Goal: Information Seeking & Learning: Learn about a topic

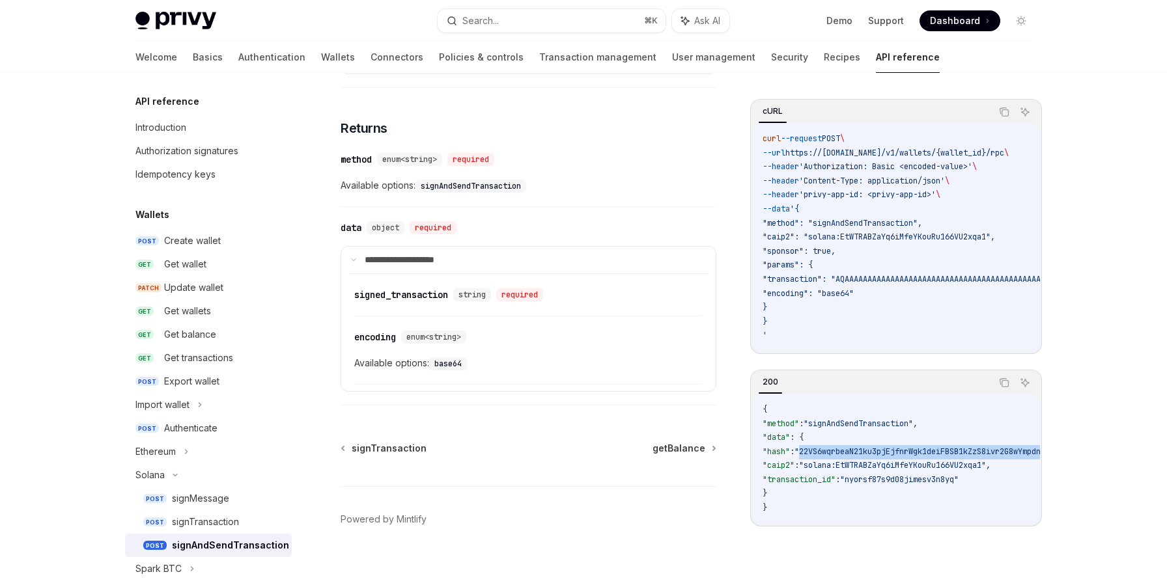
scroll to position [832, 0]
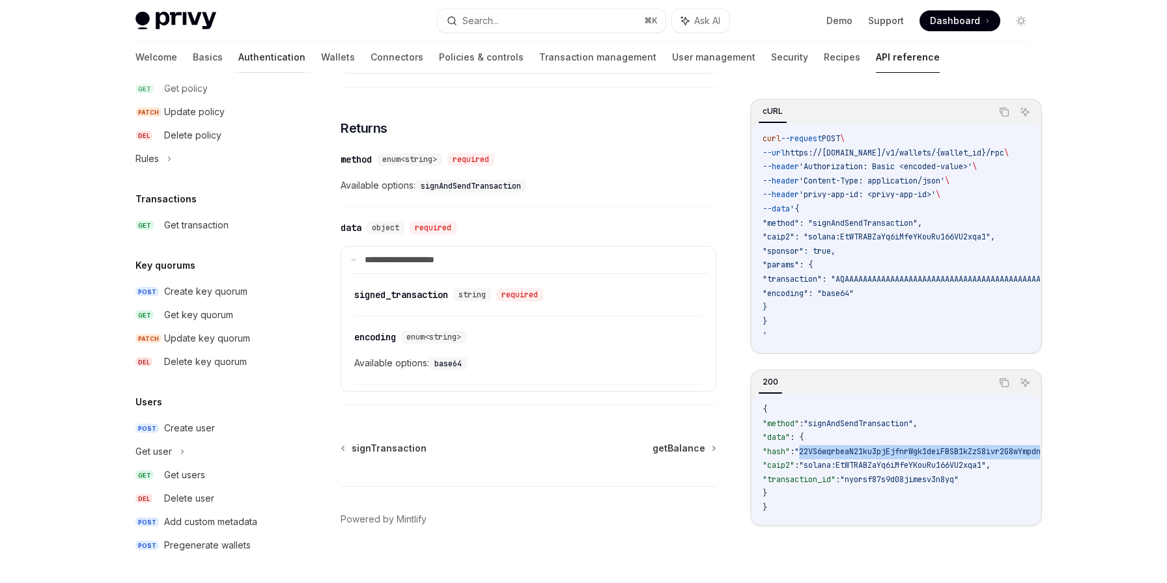
click at [238, 59] on link "Authentication" at bounding box center [271, 57] width 67 height 31
type textarea "*"
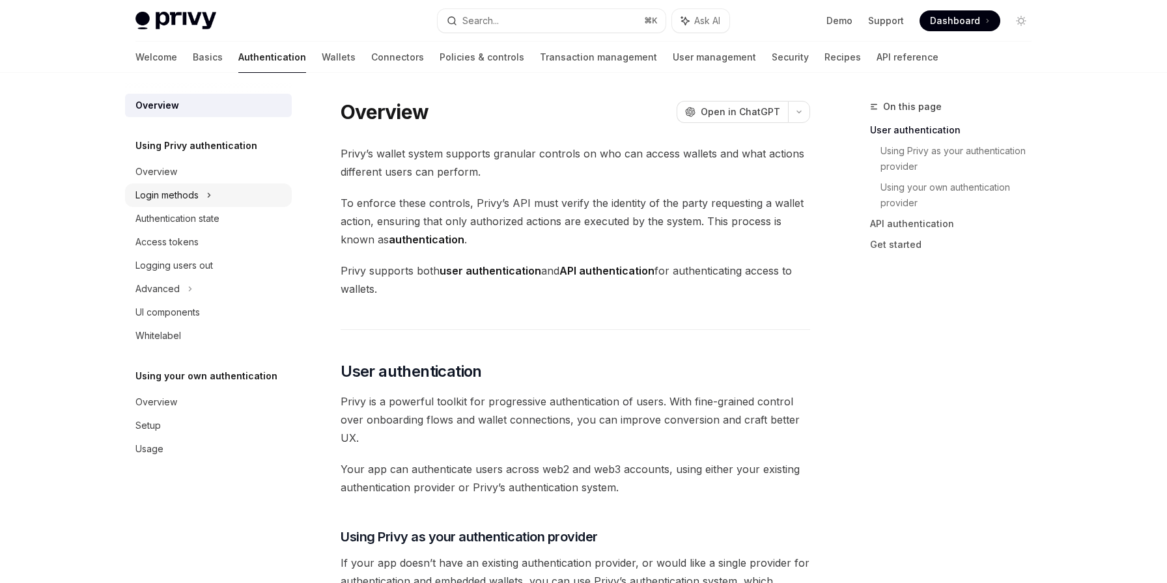
click at [152, 196] on div "Login methods" at bounding box center [166, 195] width 63 height 16
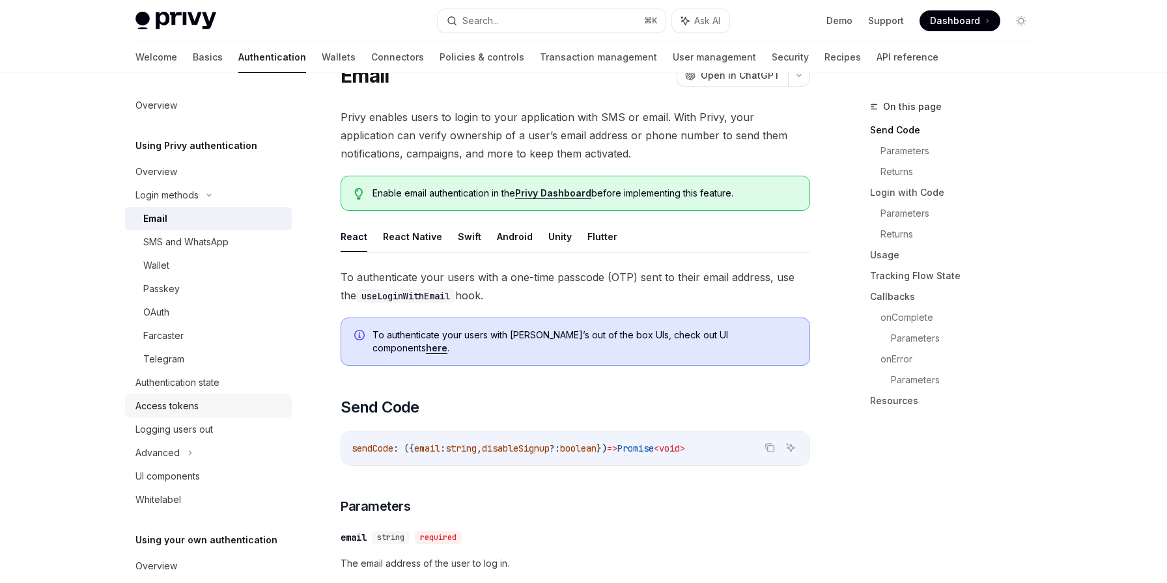
scroll to position [68, 0]
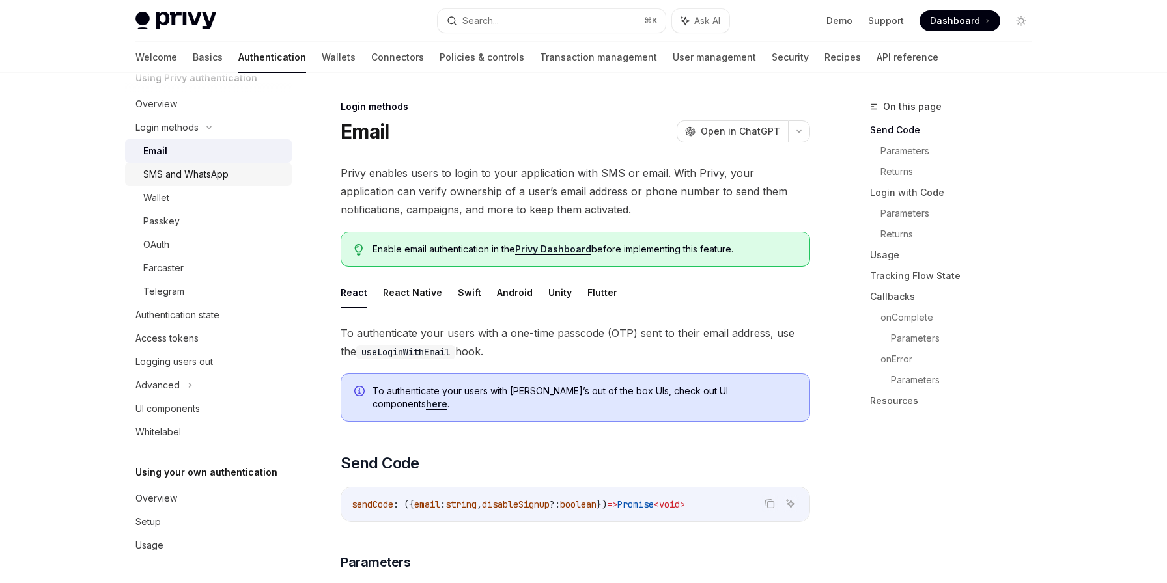
scroll to position [0, 0]
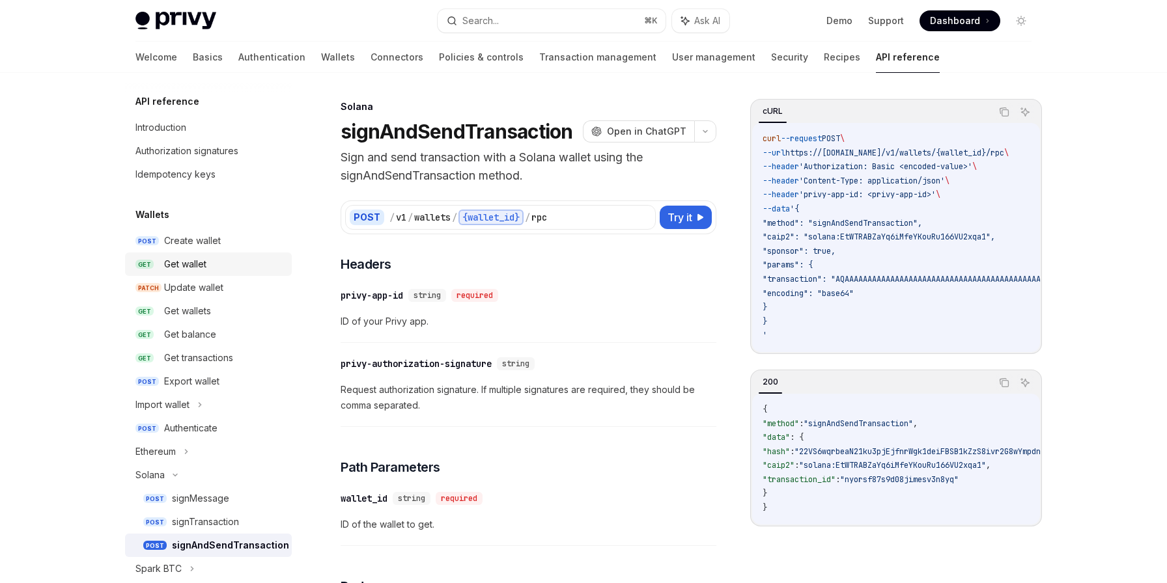
scroll to position [1, 0]
click at [217, 144] on div "Authorization signatures" at bounding box center [186, 151] width 103 height 16
type textarea "*"
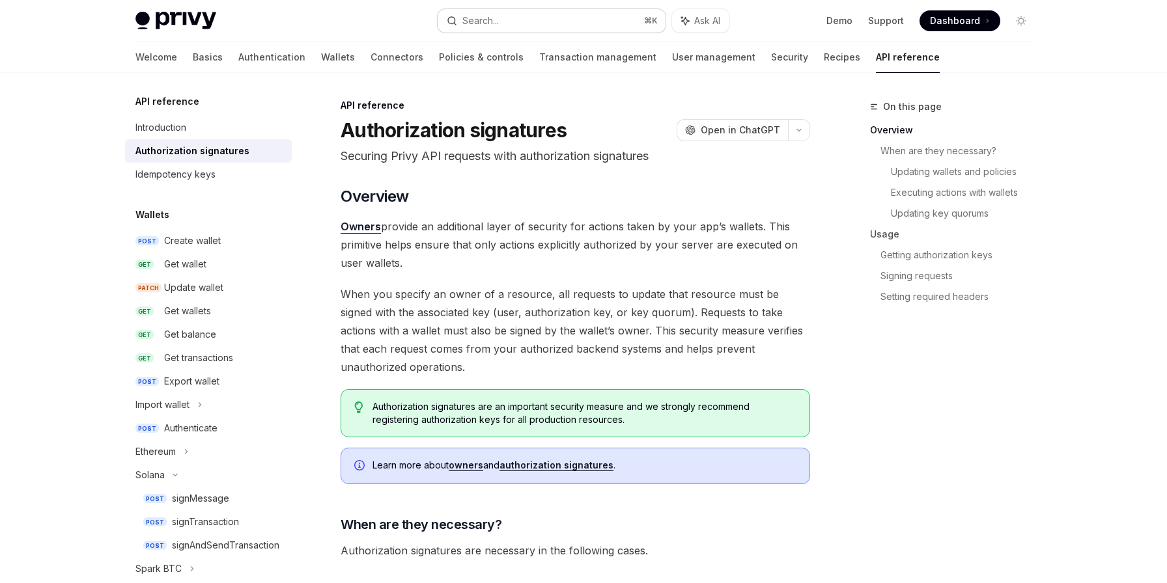
click at [524, 10] on button "Search... ⌘ K" at bounding box center [551, 20] width 228 height 23
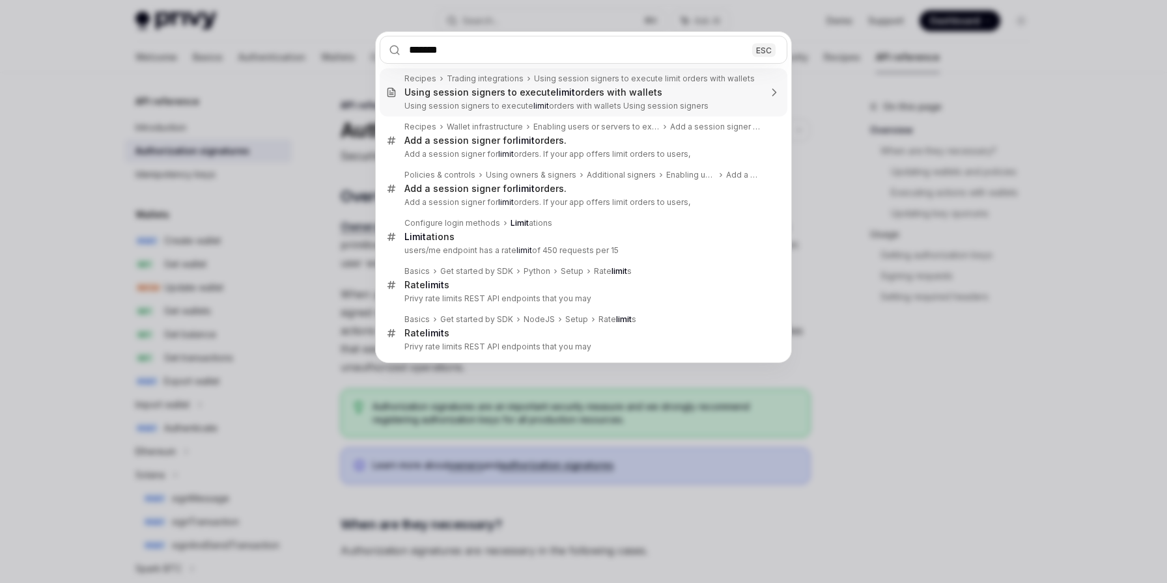
type input "*******"
type textarea "*"
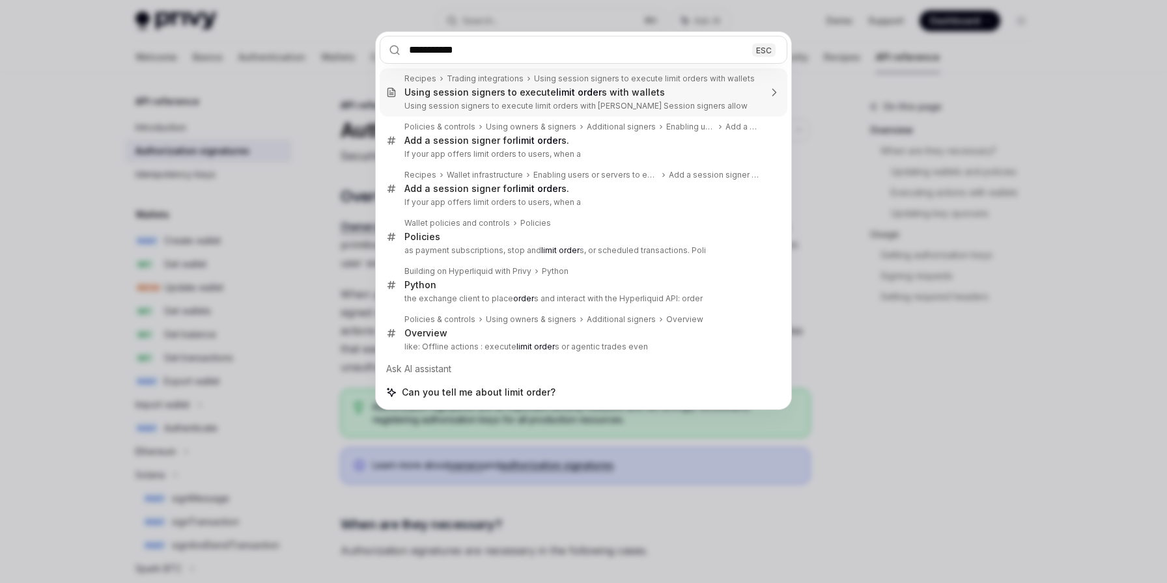
type input "**********"
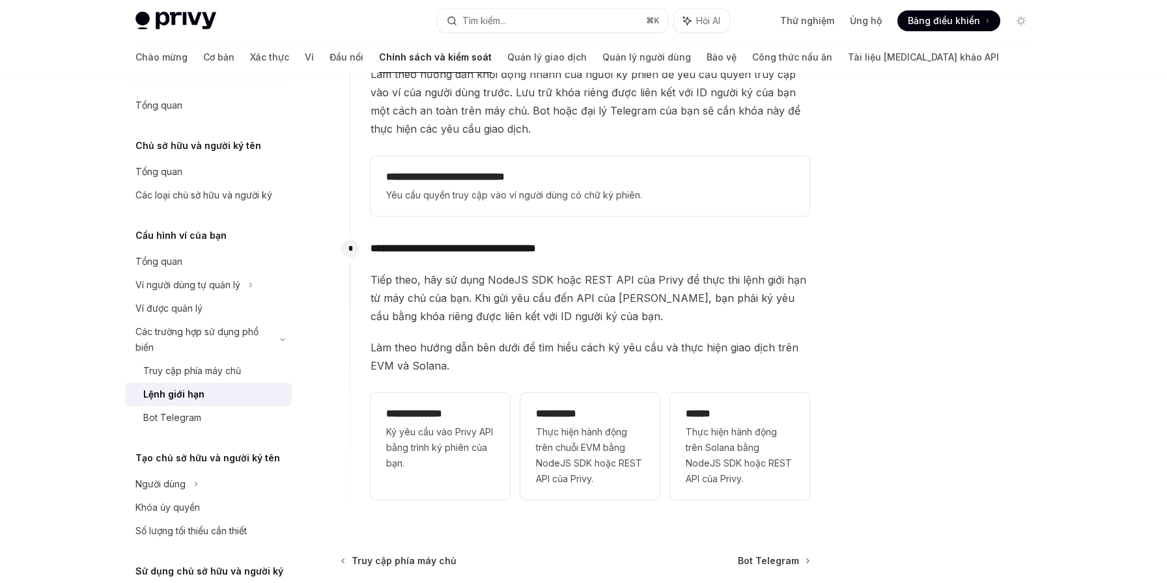
scroll to position [247, 0]
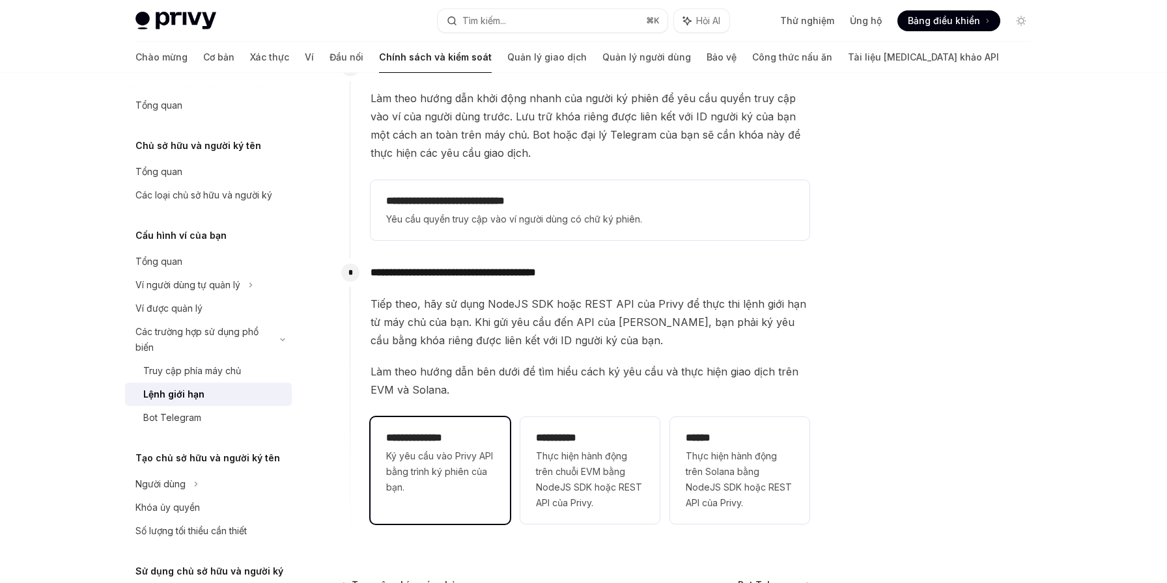
click at [479, 497] on div "**********" at bounding box center [439, 462] width 139 height 91
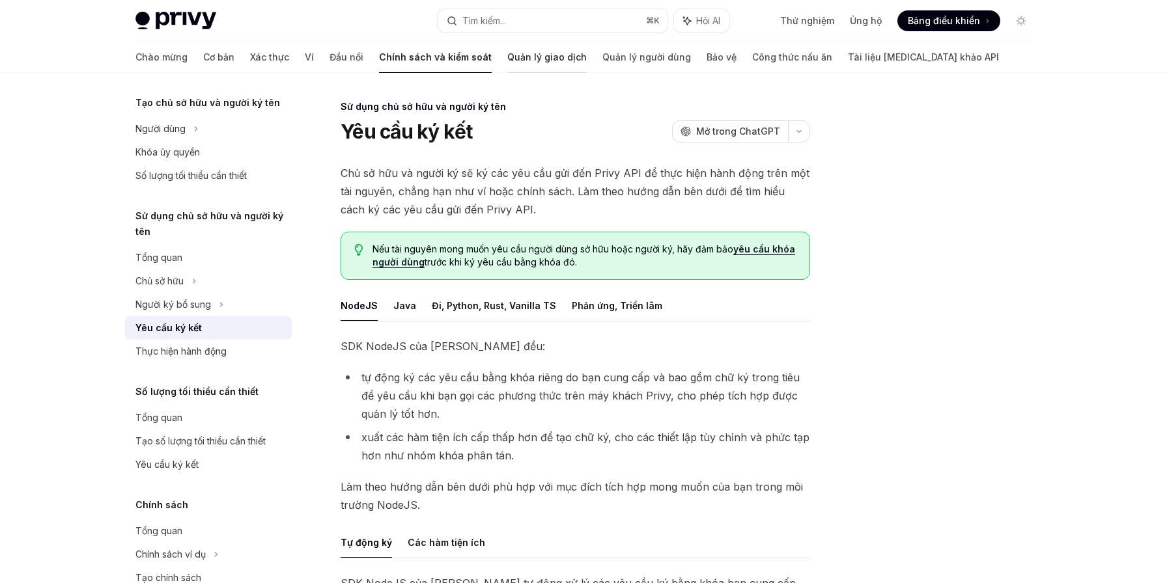
click at [507, 61] on font "Quản lý giao dịch" at bounding box center [546, 56] width 79 height 11
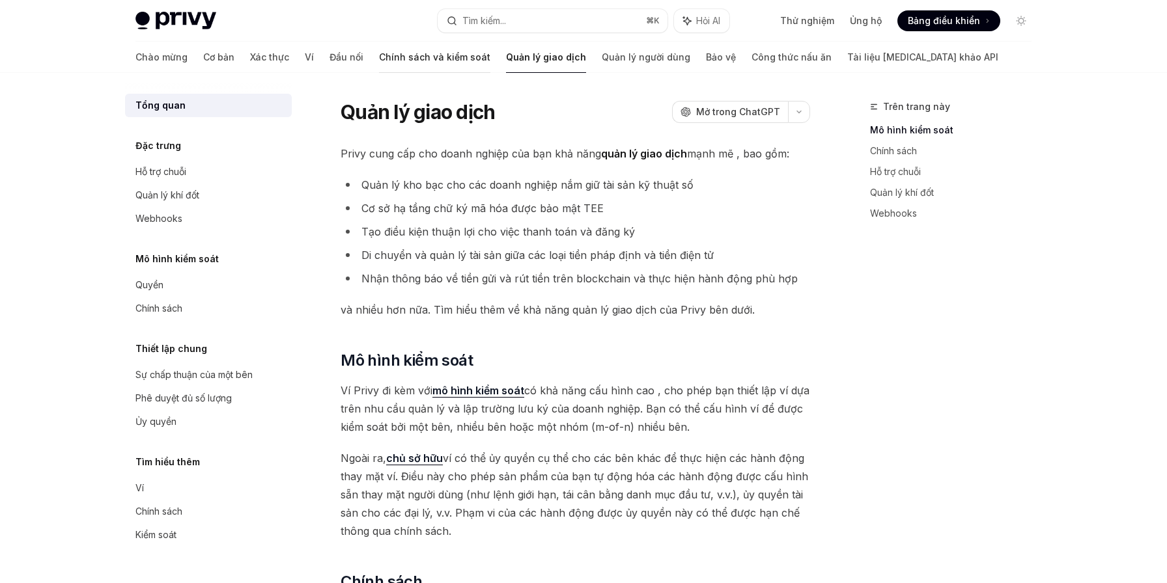
click at [379, 61] on font "Chính sách và kiểm soát" at bounding box center [434, 56] width 111 height 11
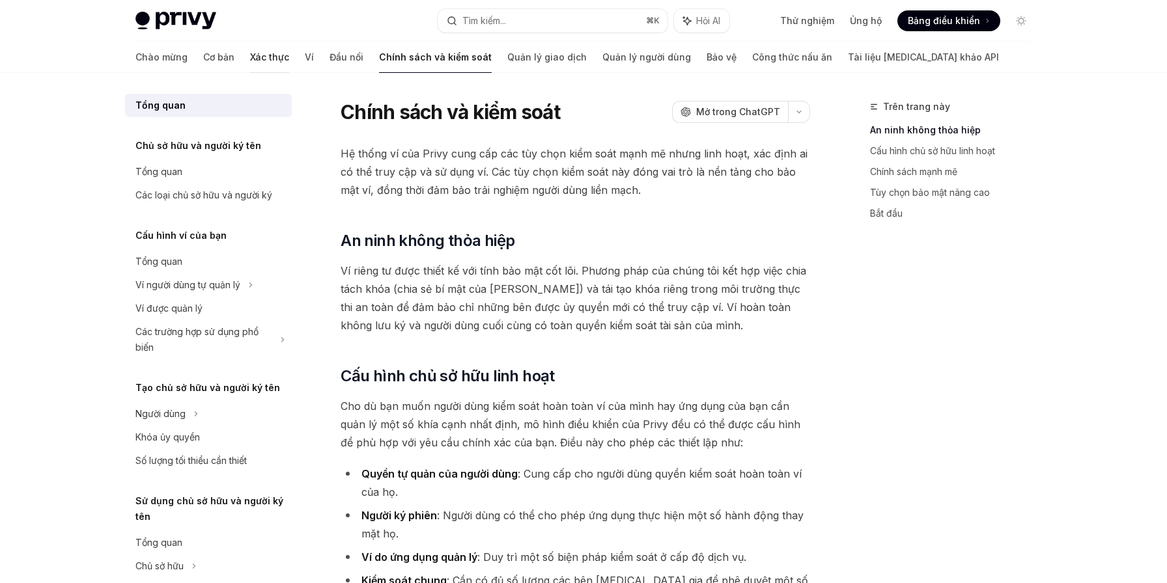
click at [250, 59] on font "Xác thực" at bounding box center [269, 56] width 39 height 11
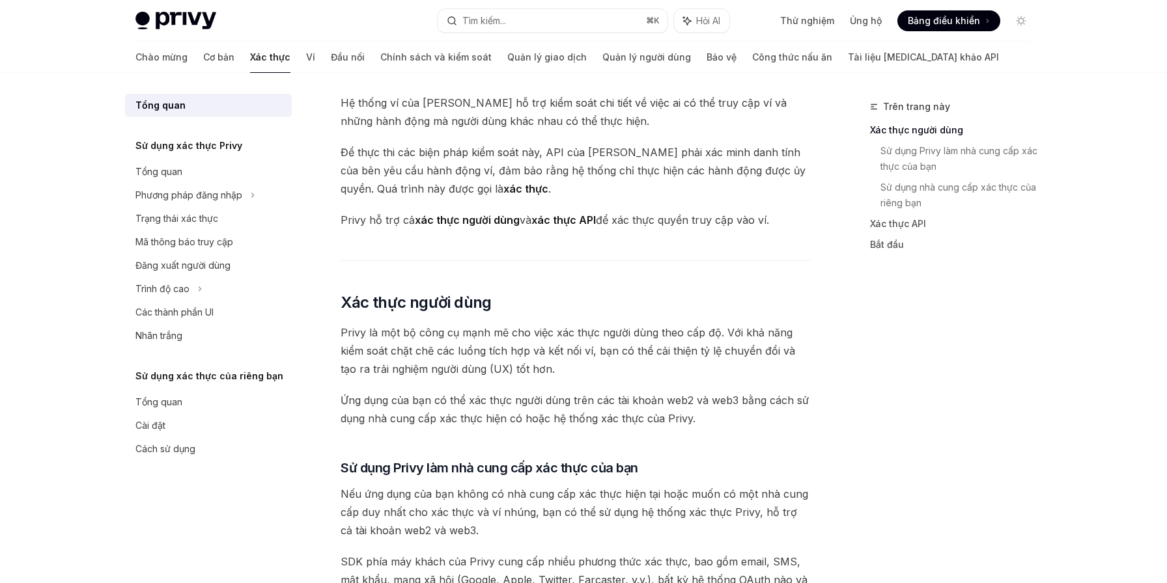
scroll to position [62, 0]
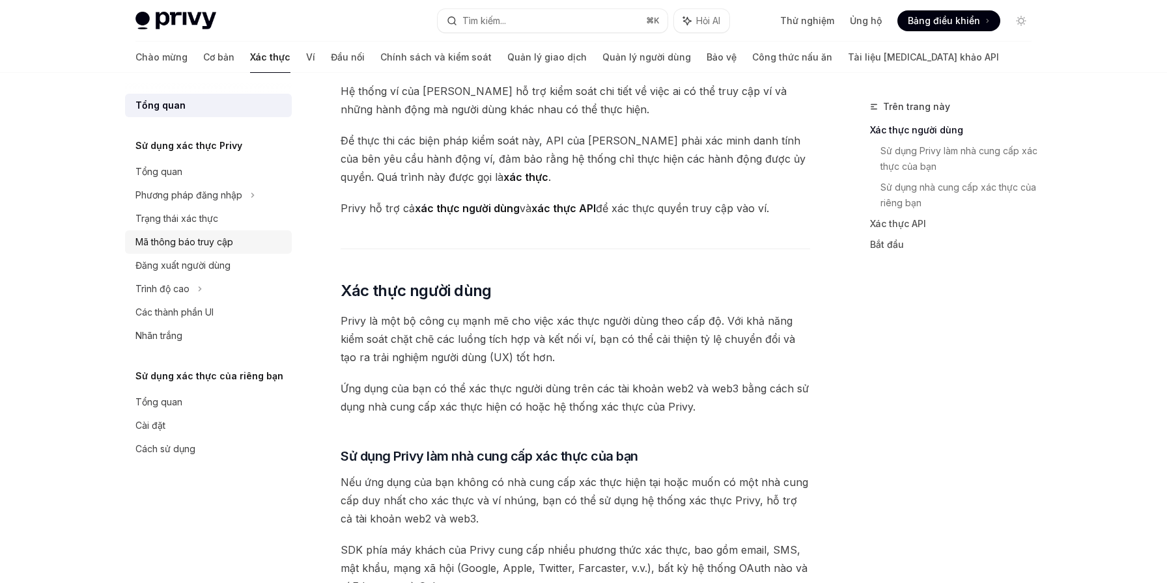
click at [184, 238] on font "Mã thông báo truy cập" at bounding box center [184, 241] width 98 height 11
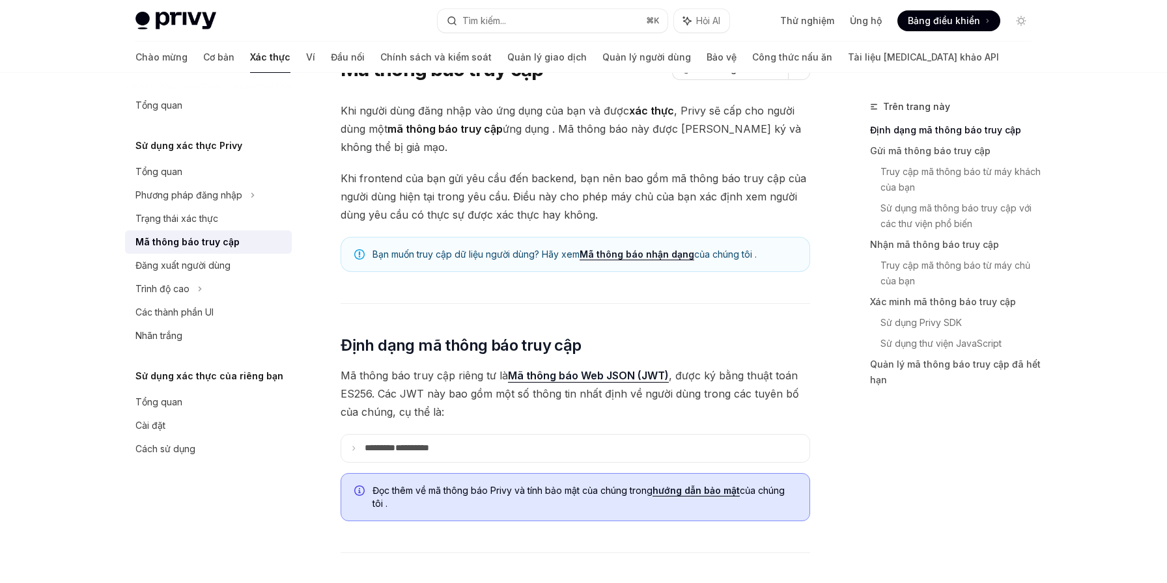
click at [614, 180] on font "Khi frontend của bạn gửi yêu cầu đến backend, bạn nên bao gồm mã thông báo truy…" at bounding box center [572, 196] width 465 height 49
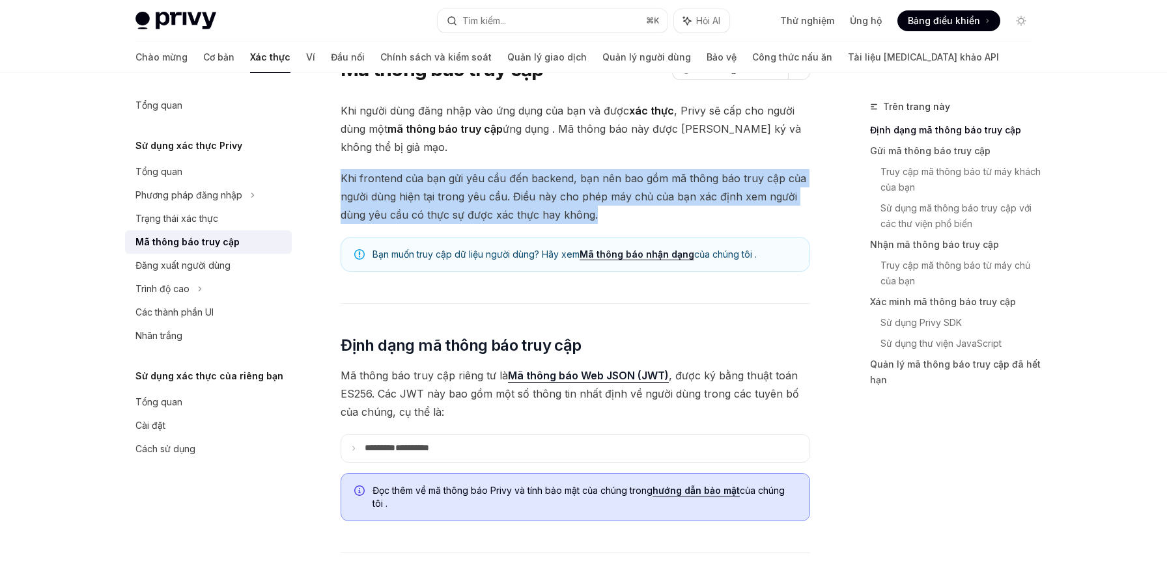
click at [614, 180] on font "Khi frontend của bạn gửi yêu cầu đến backend, bạn nên bao gồm mã thông báo truy…" at bounding box center [572, 196] width 465 height 49
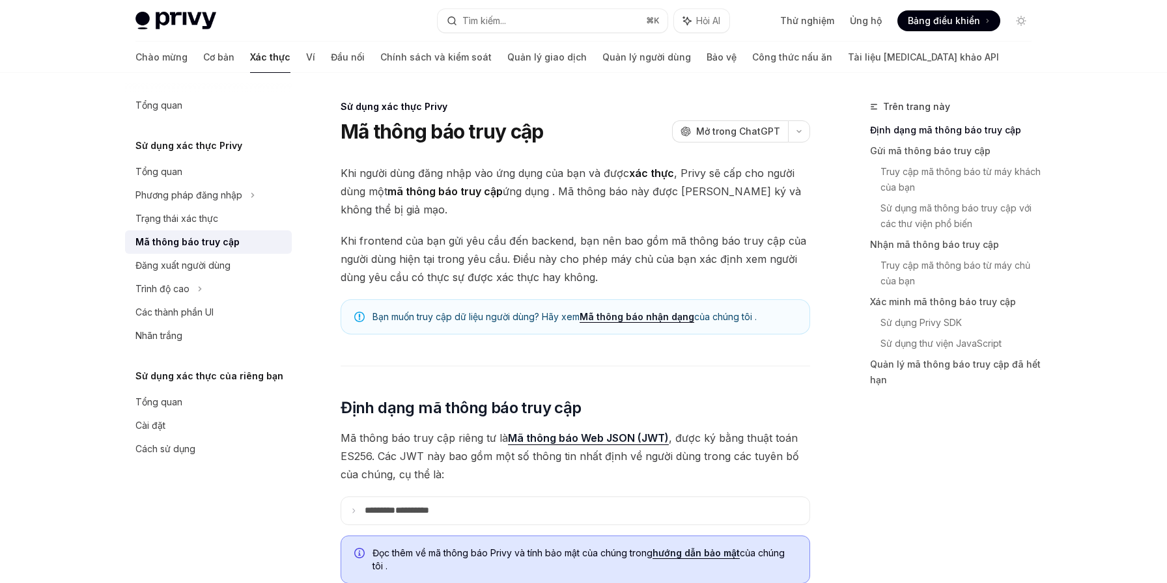
click at [616, 189] on font "ứng dụng . Mã thông báo này được Privy ký và không thể bị giả mạo." at bounding box center [570, 200] width 460 height 31
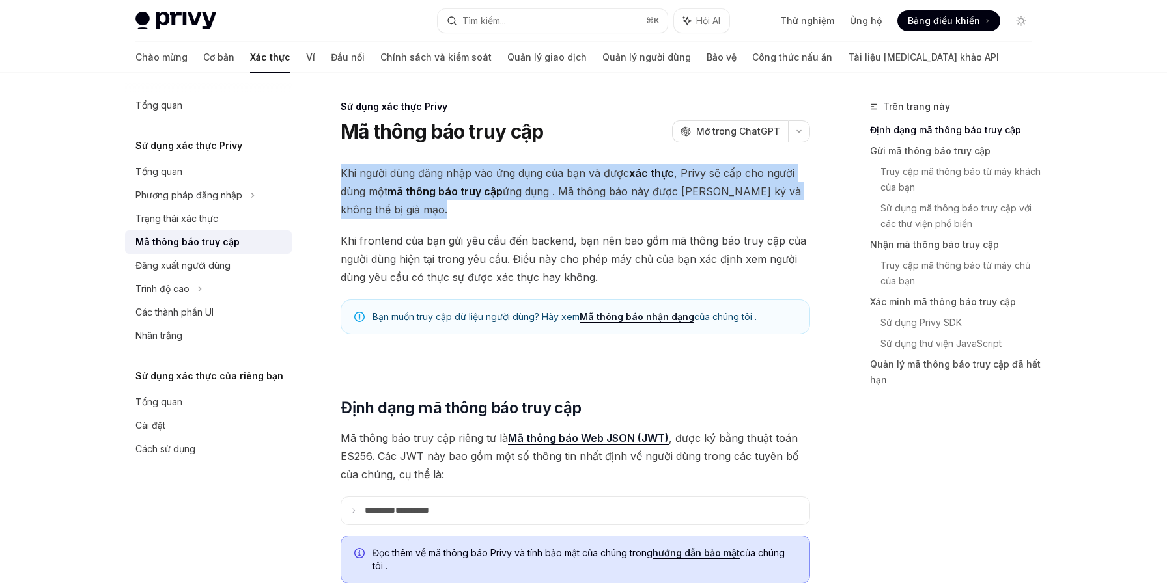
click at [616, 189] on font "ứng dụng . Mã thông báo này được Privy ký và không thể bị giả mạo." at bounding box center [570, 200] width 460 height 31
click at [595, 210] on span "Khi người dùng đăng nhập vào ứng dụng của bạn và được xác thực , Privy sẽ cấp c…" at bounding box center [574, 191] width 469 height 55
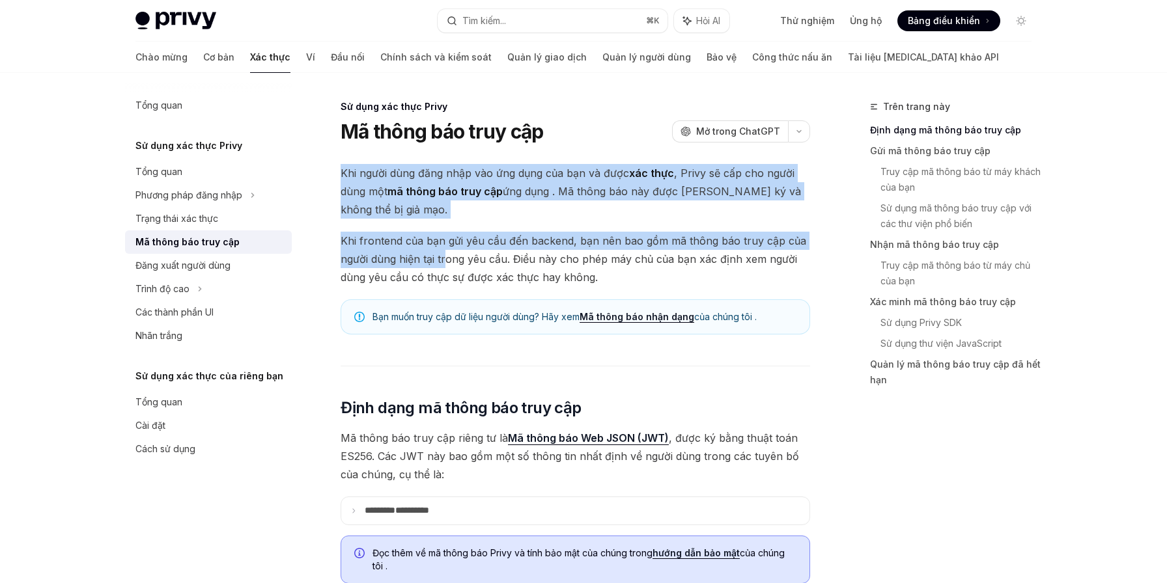
drag, startPoint x: 342, startPoint y: 174, endPoint x: 445, endPoint y: 250, distance: 128.5
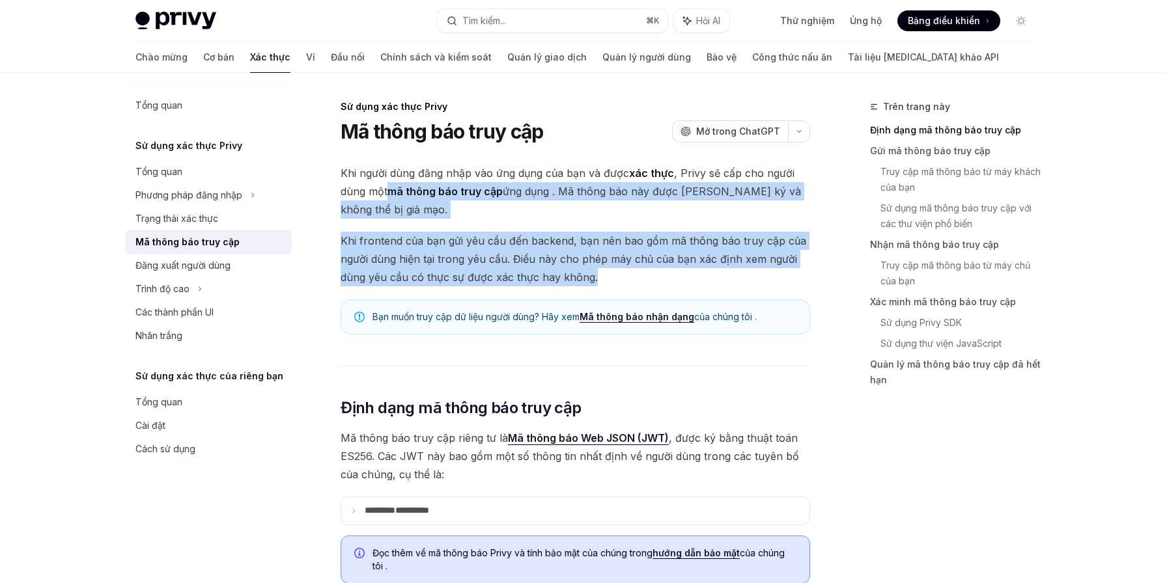
drag, startPoint x: 598, startPoint y: 281, endPoint x: 389, endPoint y: 191, distance: 228.3
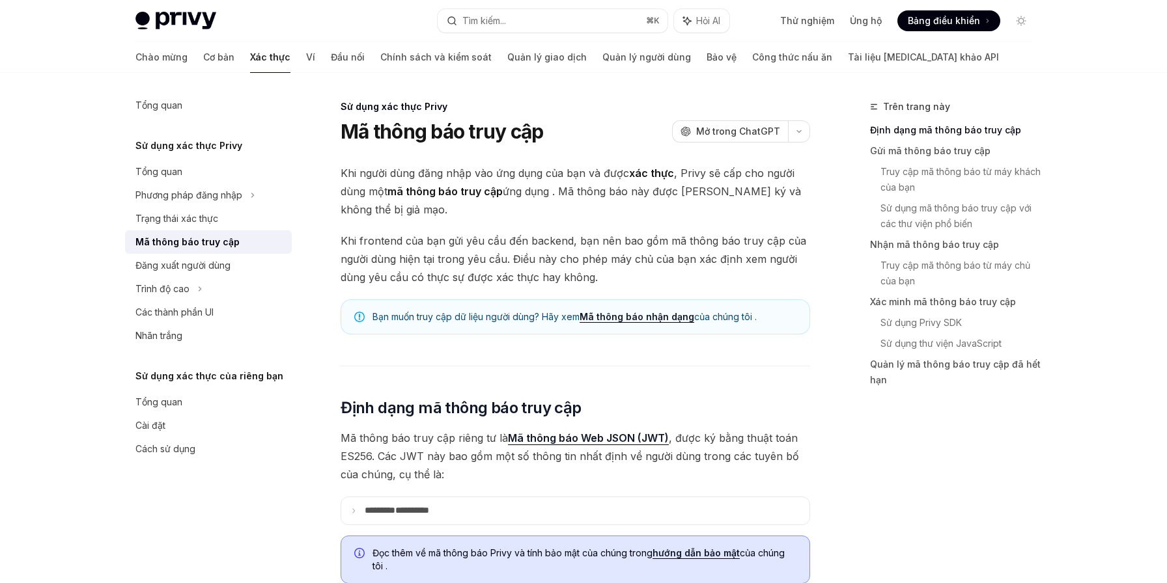
click at [347, 171] on font "Khi người dùng đăng nhập vào ứng dụng của bạn và được" at bounding box center [484, 173] width 288 height 13
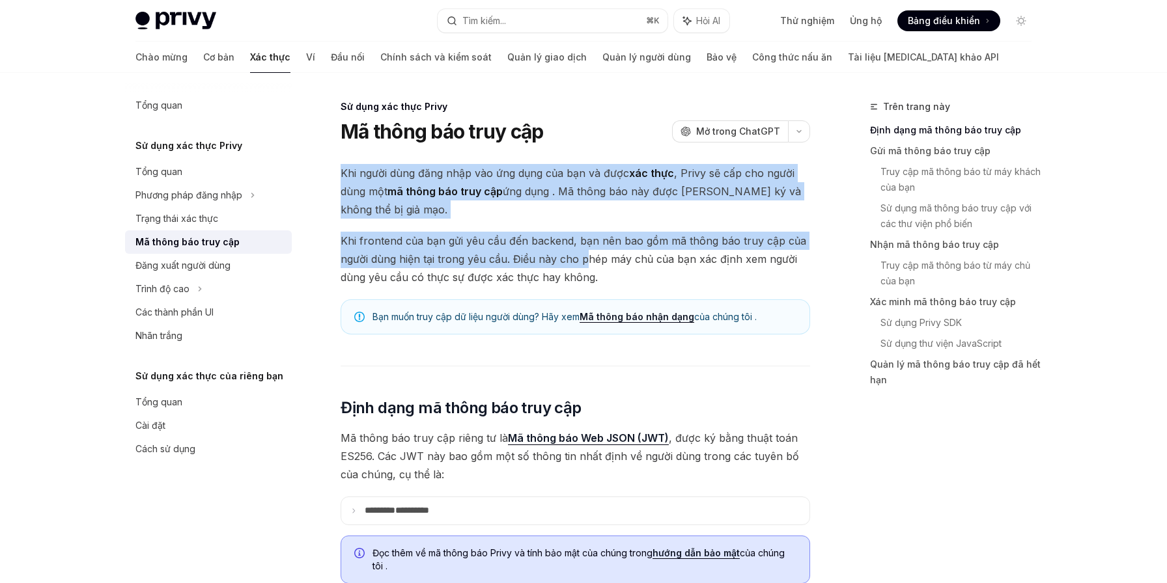
drag, startPoint x: 342, startPoint y: 172, endPoint x: 611, endPoint y: 286, distance: 292.0
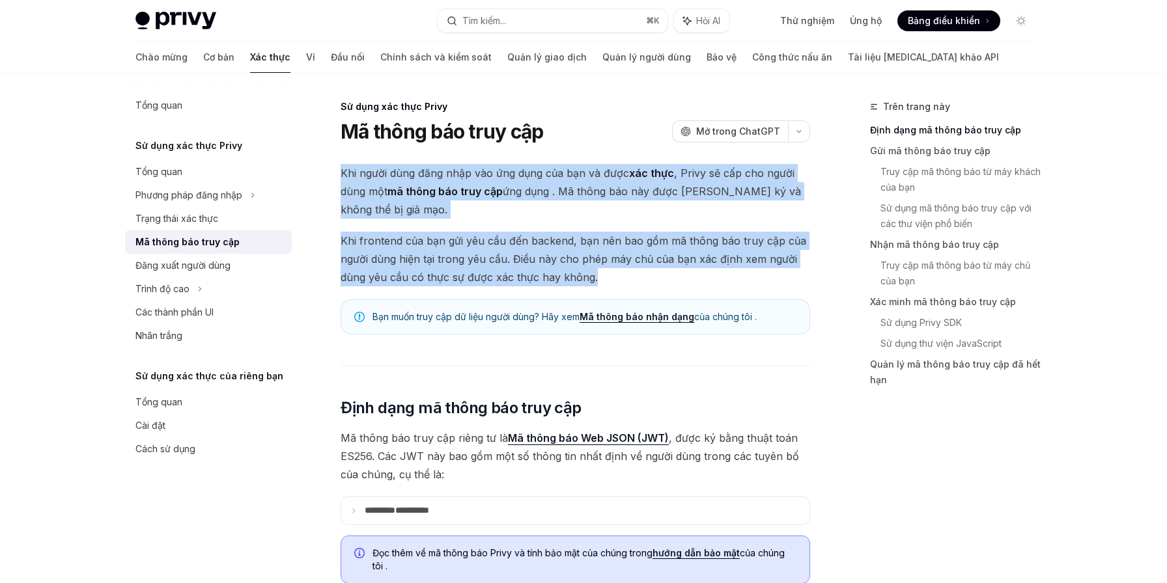
click at [611, 284] on span "Khi frontend của bạn gửi yêu cầu đến backend, bạn nên bao gồm mã thông báo truy…" at bounding box center [574, 259] width 469 height 55
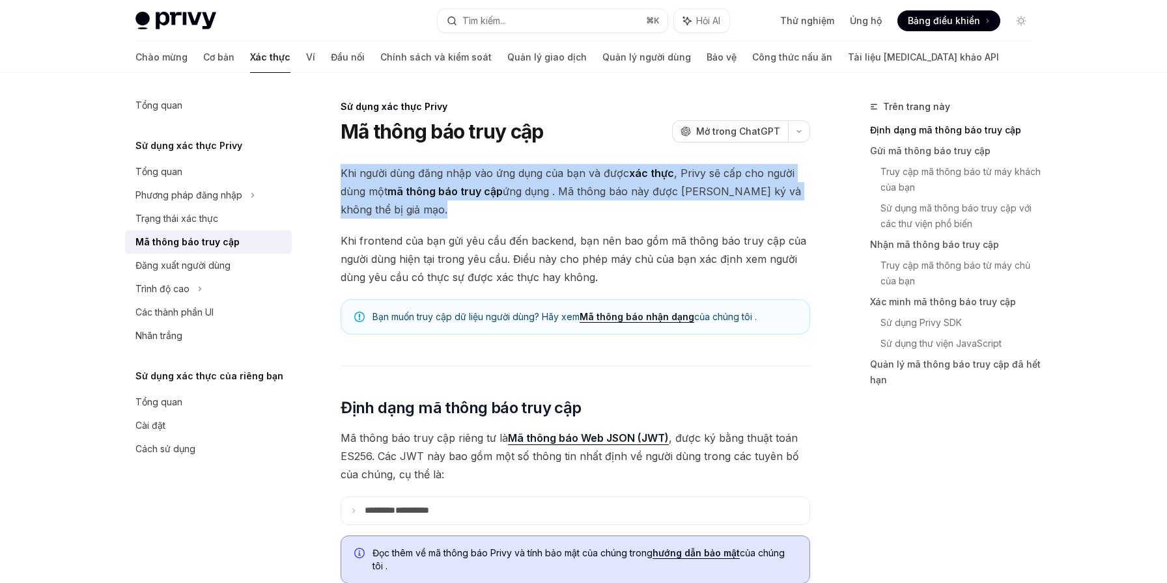
drag, startPoint x: 341, startPoint y: 172, endPoint x: 390, endPoint y: 232, distance: 77.3
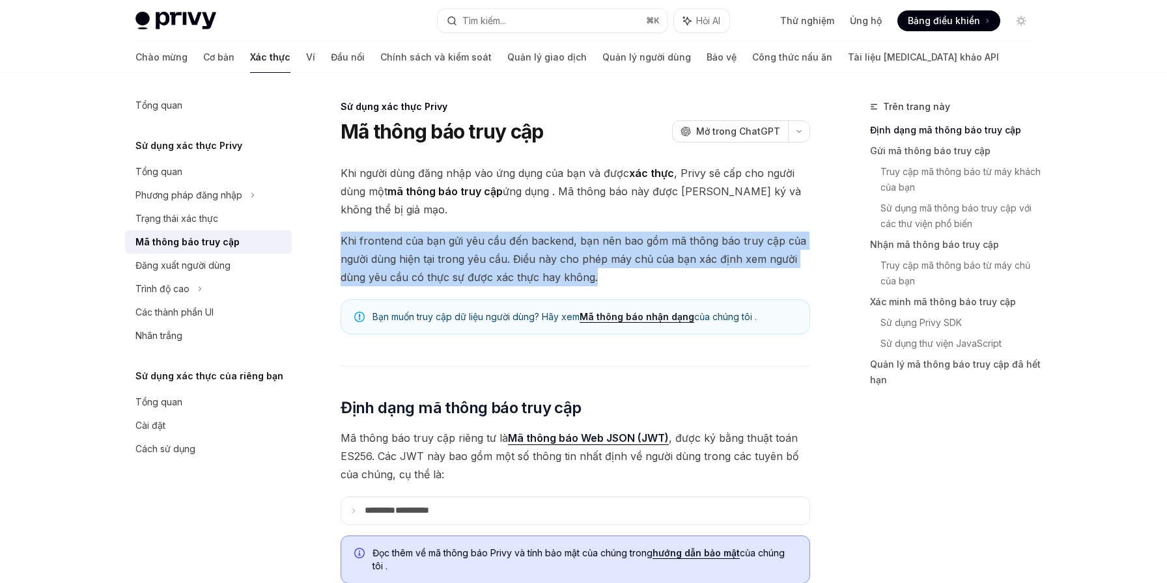
drag, startPoint x: 603, startPoint y: 276, endPoint x: 491, endPoint y: 218, distance: 126.1
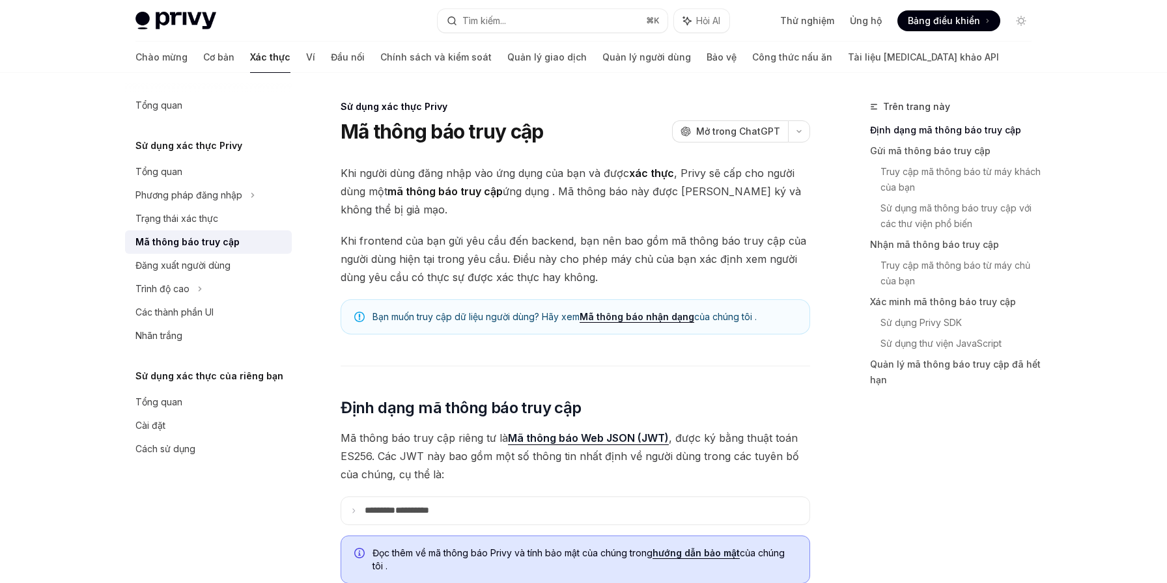
click at [404, 195] on font "mã thông báo truy cập" at bounding box center [444, 191] width 115 height 13
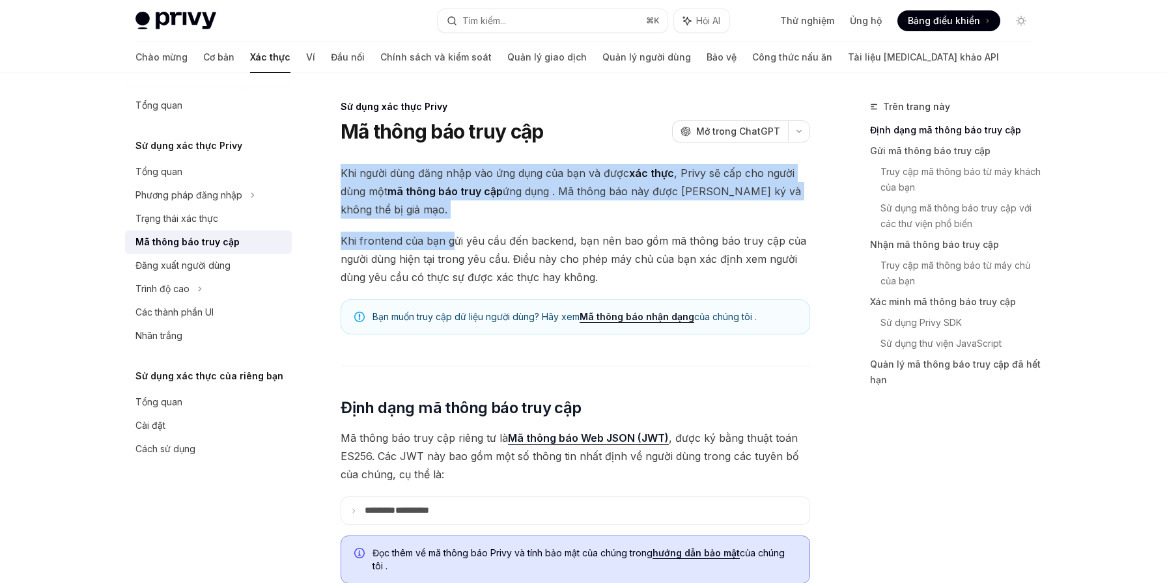
drag, startPoint x: 341, startPoint y: 173, endPoint x: 514, endPoint y: 257, distance: 192.5
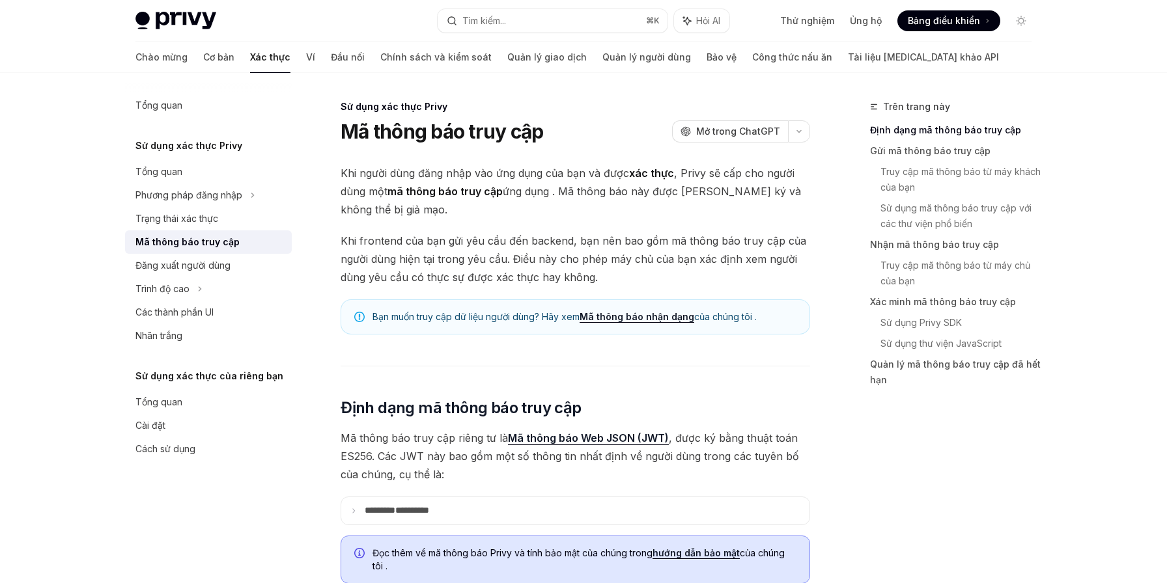
click at [603, 274] on span "Khi frontend của bạn gửi yêu cầu đến backend, bạn nên bao gồm mã thông báo truy…" at bounding box center [574, 259] width 469 height 55
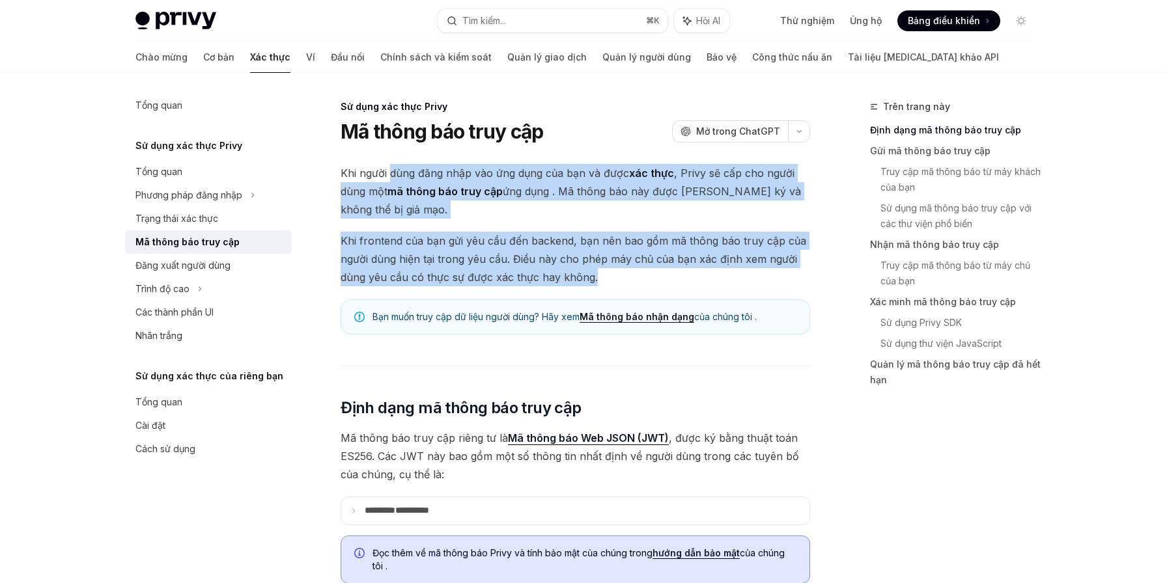
drag, startPoint x: 600, startPoint y: 279, endPoint x: 389, endPoint y: 176, distance: 234.7
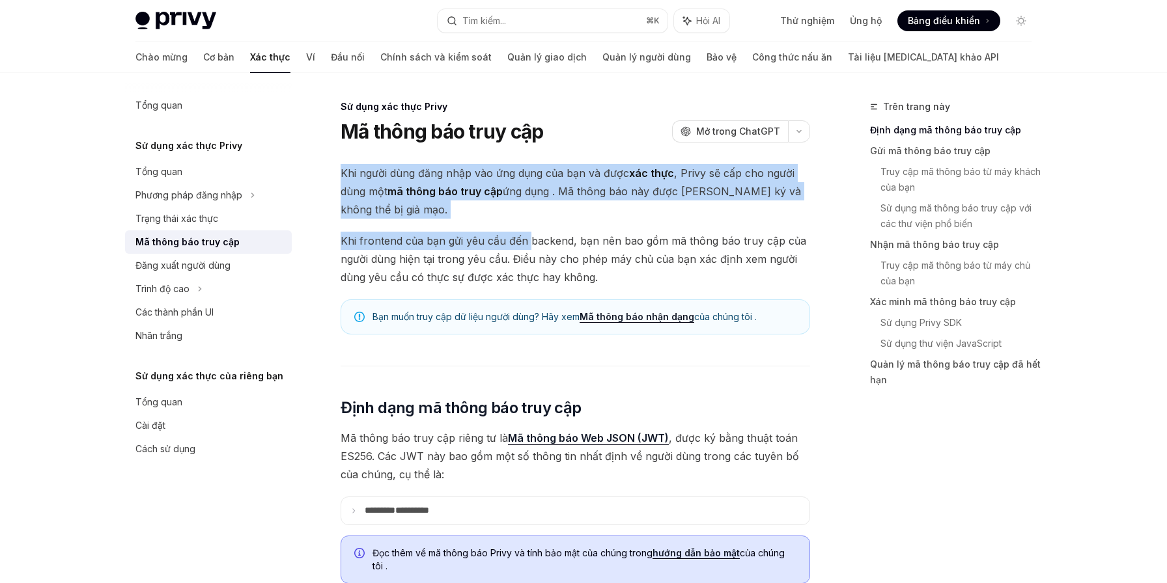
drag, startPoint x: 341, startPoint y: 172, endPoint x: 561, endPoint y: 255, distance: 234.5
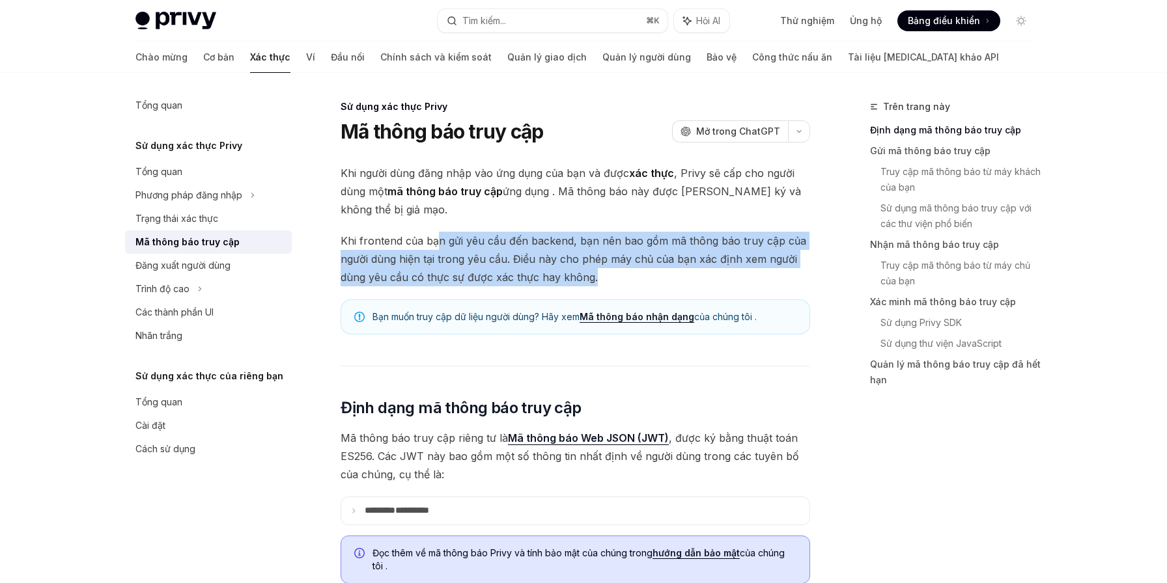
drag, startPoint x: 605, startPoint y: 279, endPoint x: 380, endPoint y: 197, distance: 239.7
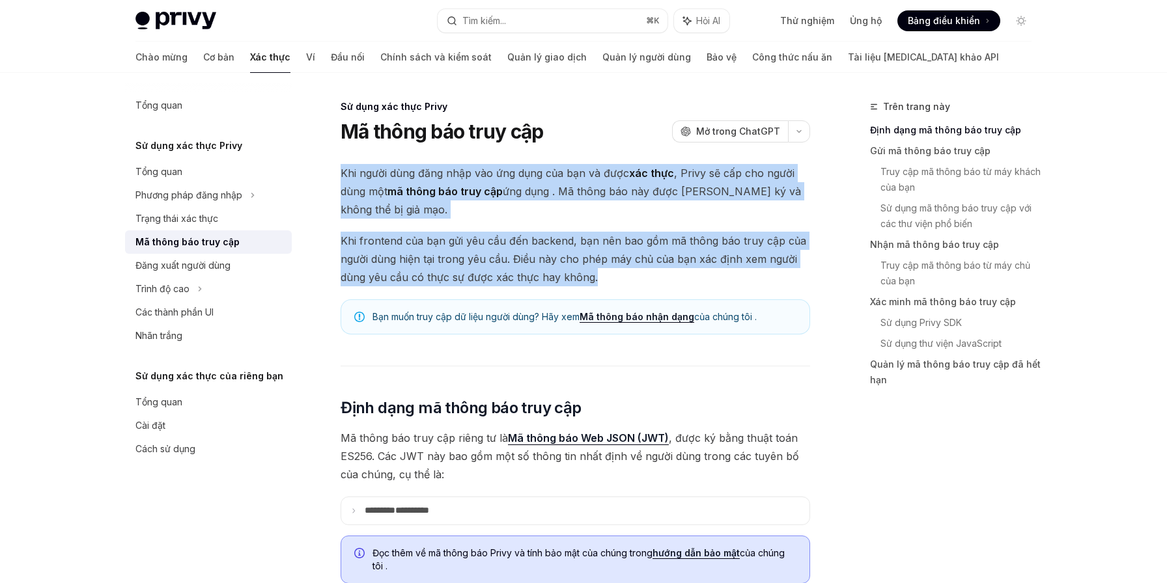
drag, startPoint x: 342, startPoint y: 172, endPoint x: 667, endPoint y: 301, distance: 349.7
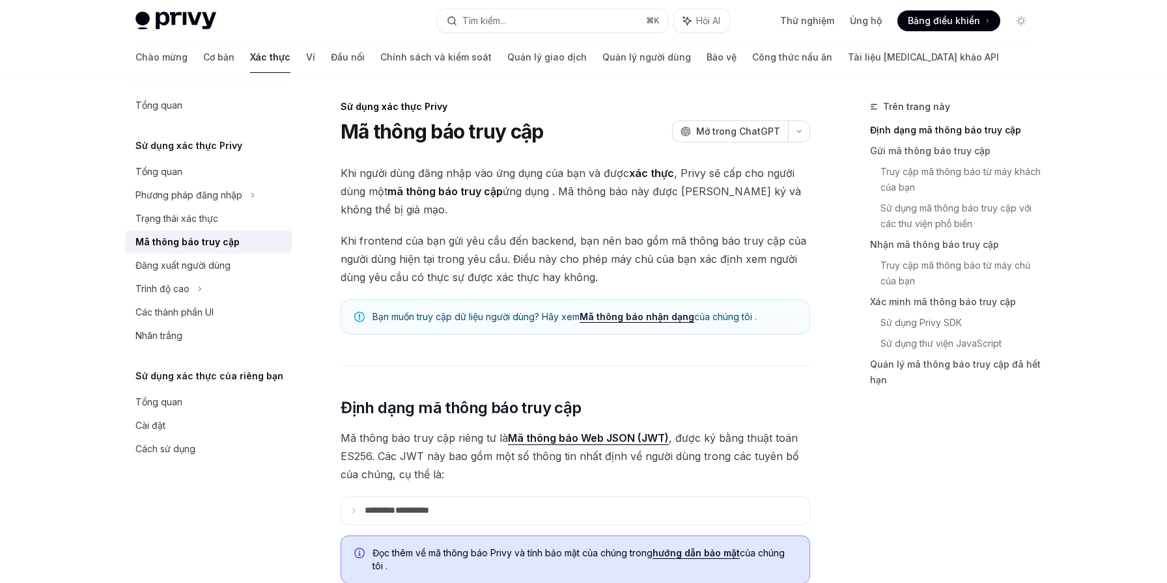
click at [856, 443] on div "Trên trang này Định dạng mã thông báo truy cập Gửi mã thông báo truy cập Truy c…" at bounding box center [943, 341] width 198 height 484
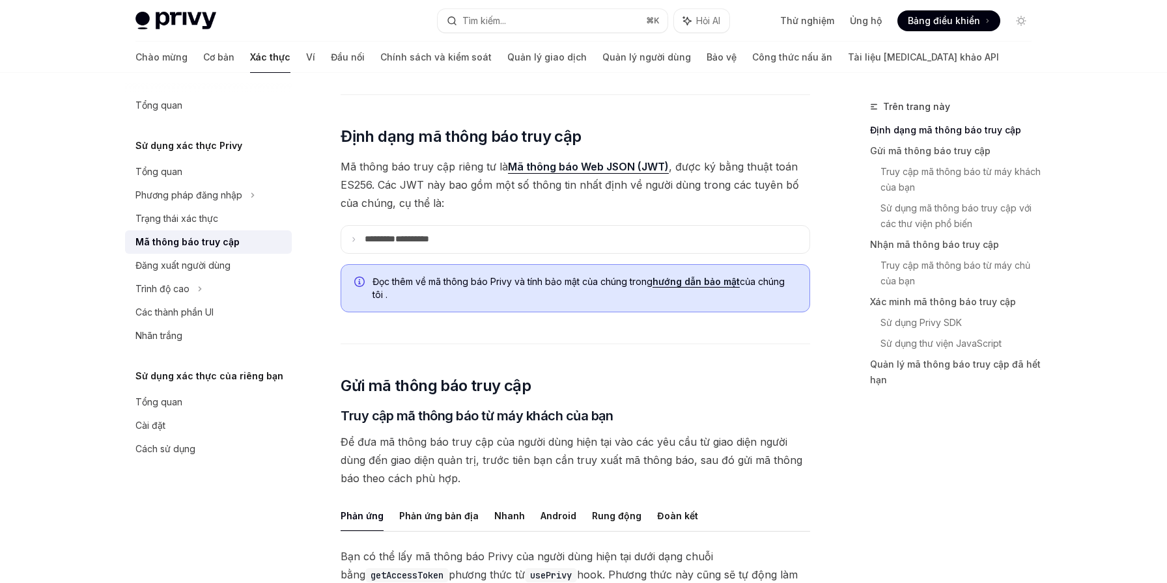
scroll to position [285, 0]
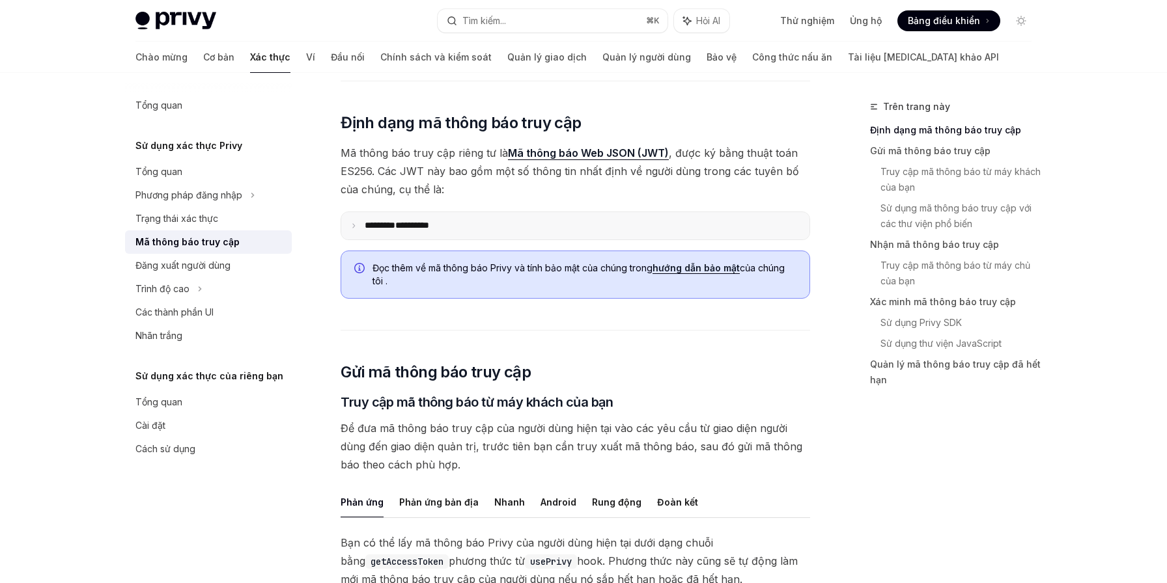
click at [429, 217] on summary "**********" at bounding box center [575, 225] width 468 height 27
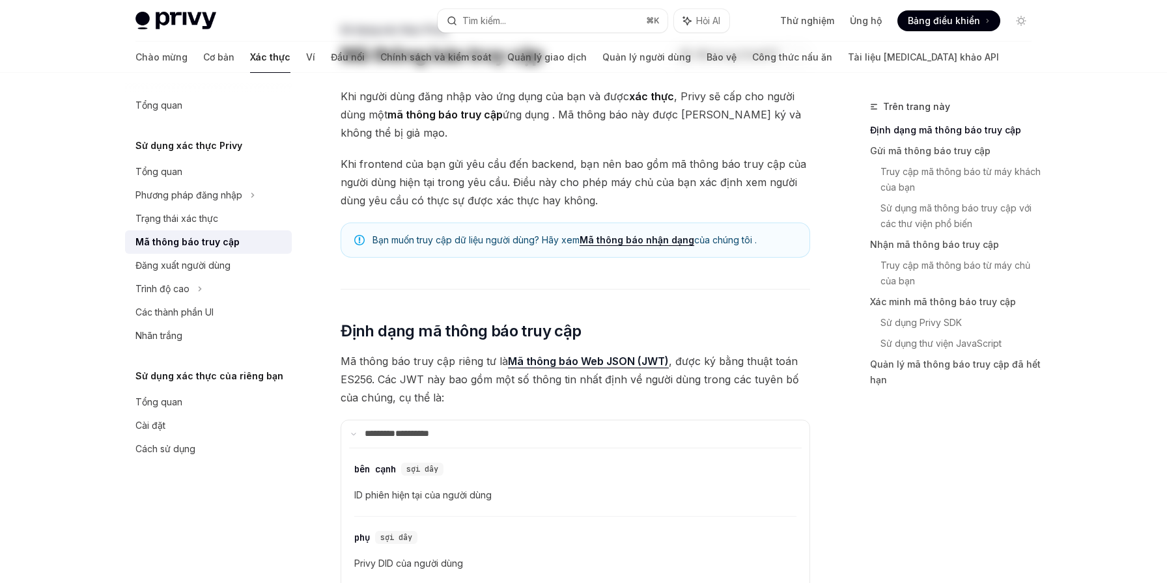
scroll to position [0, 0]
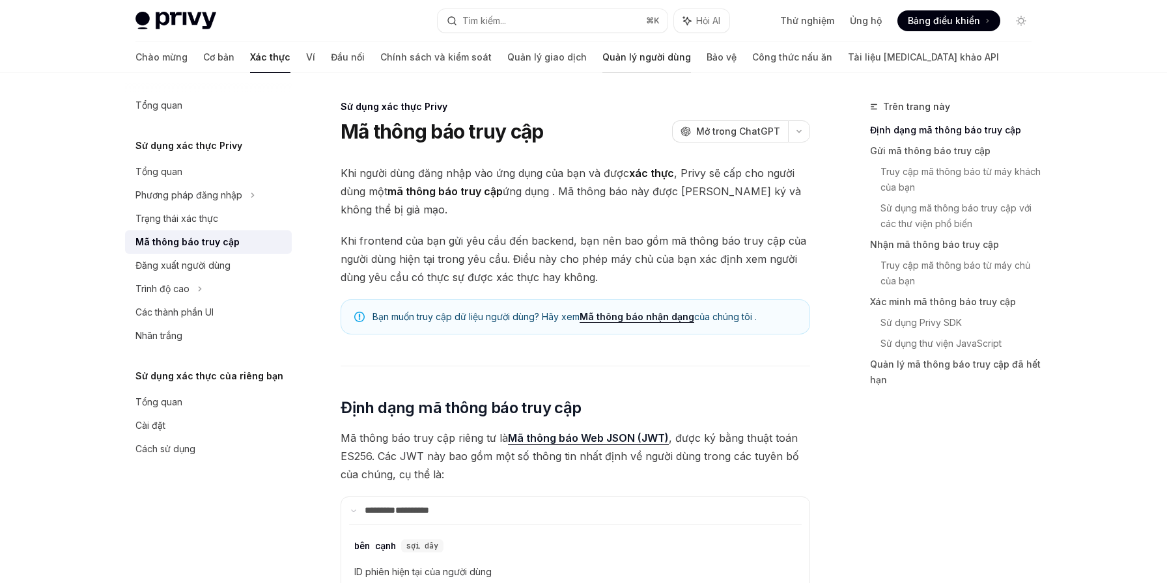
click at [602, 55] on font "Quản lý người dùng" at bounding box center [646, 56] width 89 height 11
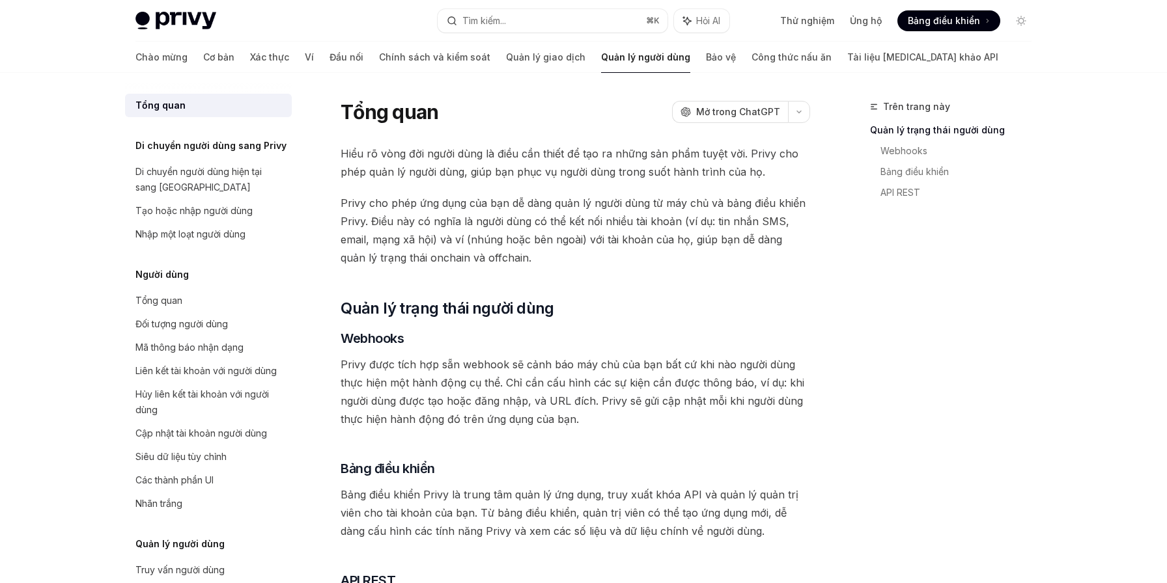
click at [79, 205] on div "Trang chủ Privy Docs Tìm kiếm... ⌘ K Hỏi AI Thử nghiệm Ủng hộ Bảng điều khiển B…" at bounding box center [583, 423] width 1167 height 846
click at [506, 52] on font "Quản lý giao dịch" at bounding box center [545, 56] width 79 height 11
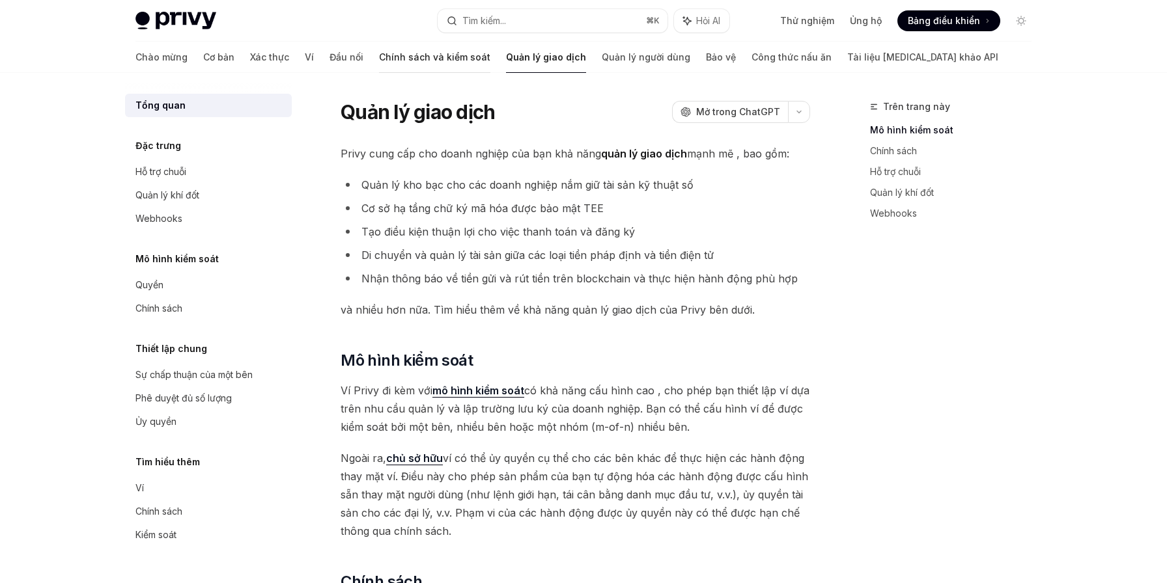
click at [379, 58] on font "Chính sách và kiểm soát" at bounding box center [434, 56] width 111 height 11
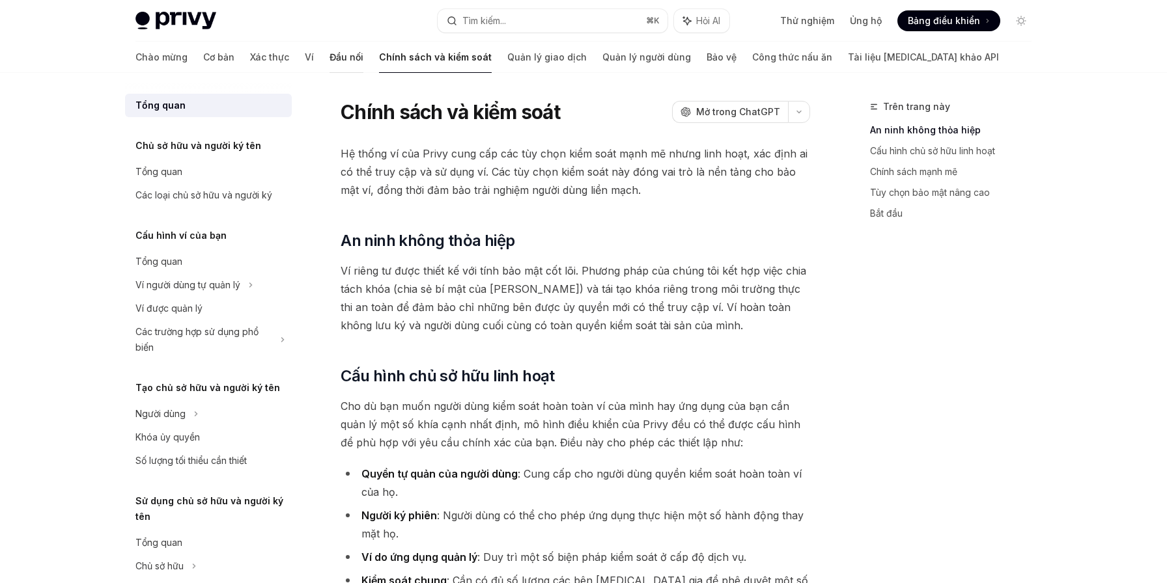
click at [329, 57] on font "Đầu nối" at bounding box center [346, 56] width 34 height 11
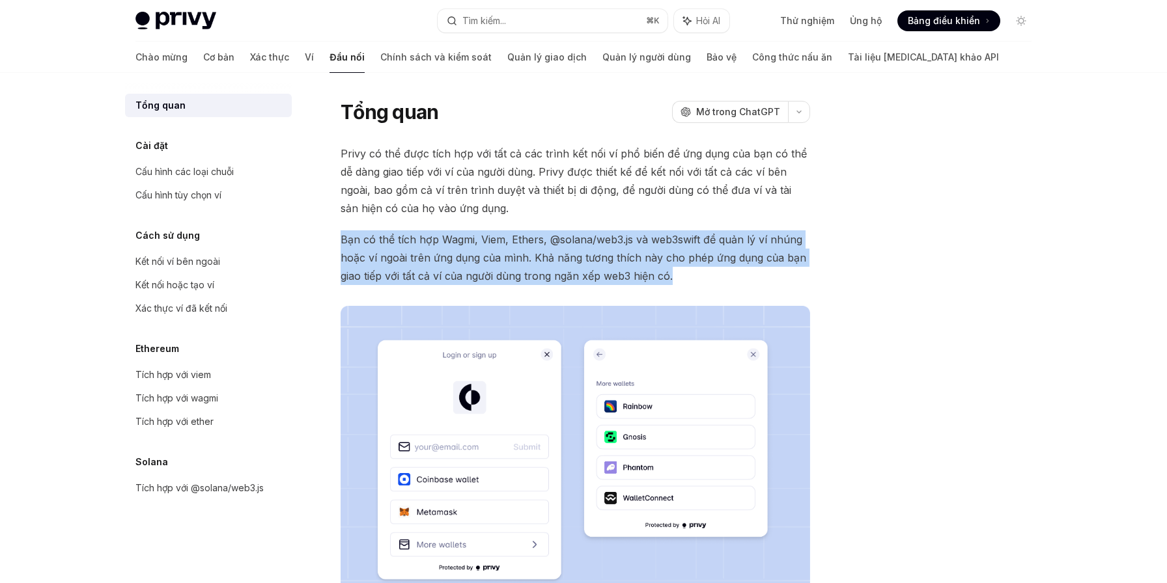
drag, startPoint x: 674, startPoint y: 278, endPoint x: 420, endPoint y: 215, distance: 262.1
click at [420, 215] on div "Privy có thể được tích hợp với tất cả các trình kết nối ví phổ biến để ứng dụng…" at bounding box center [574, 393] width 469 height 497
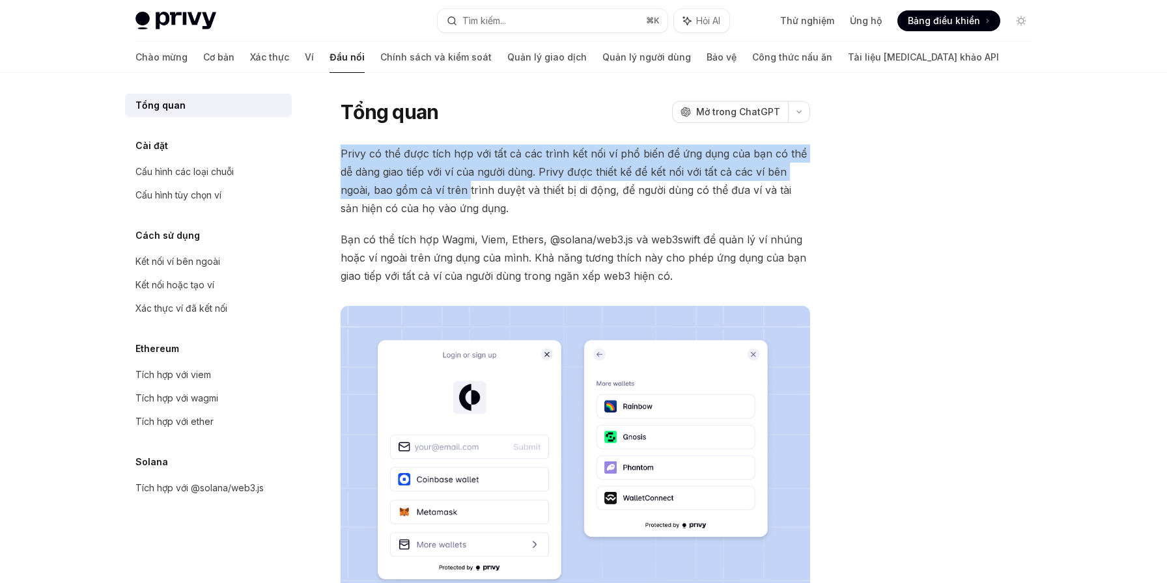
drag, startPoint x: 344, startPoint y: 152, endPoint x: 523, endPoint y: 227, distance: 194.3
click at [521, 223] on div "Privy có thể được tích hợp với tất cả các trình kết nối ví phổ biến để ứng dụng…" at bounding box center [574, 393] width 469 height 497
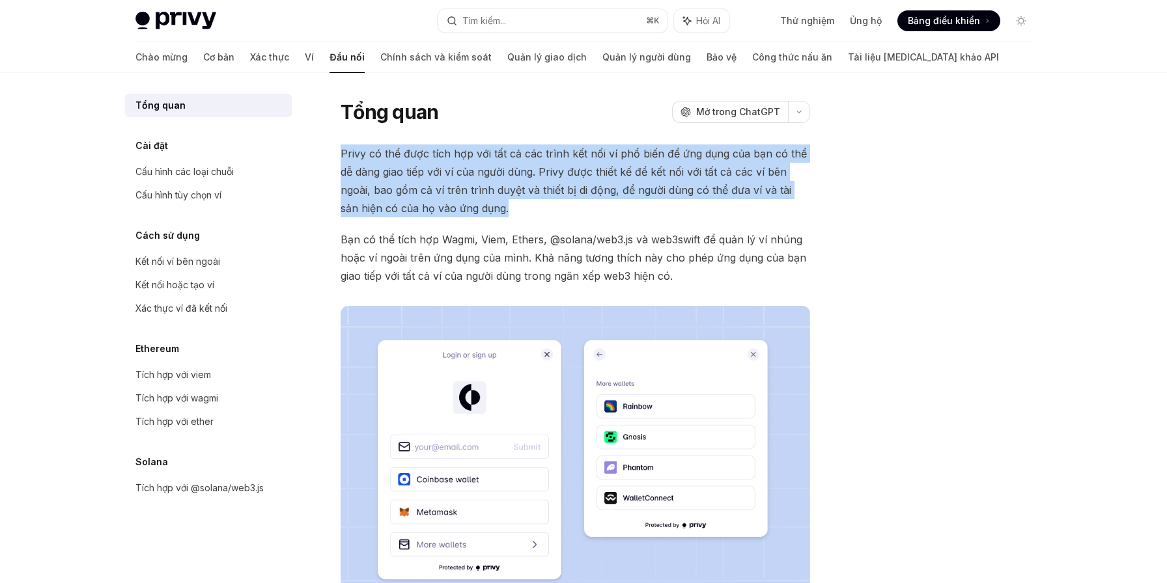
click at [467, 195] on font "Privy có thể được tích hợp với tất cả các trình kết nối ví phổ biến để ứng dụng…" at bounding box center [573, 181] width 466 height 68
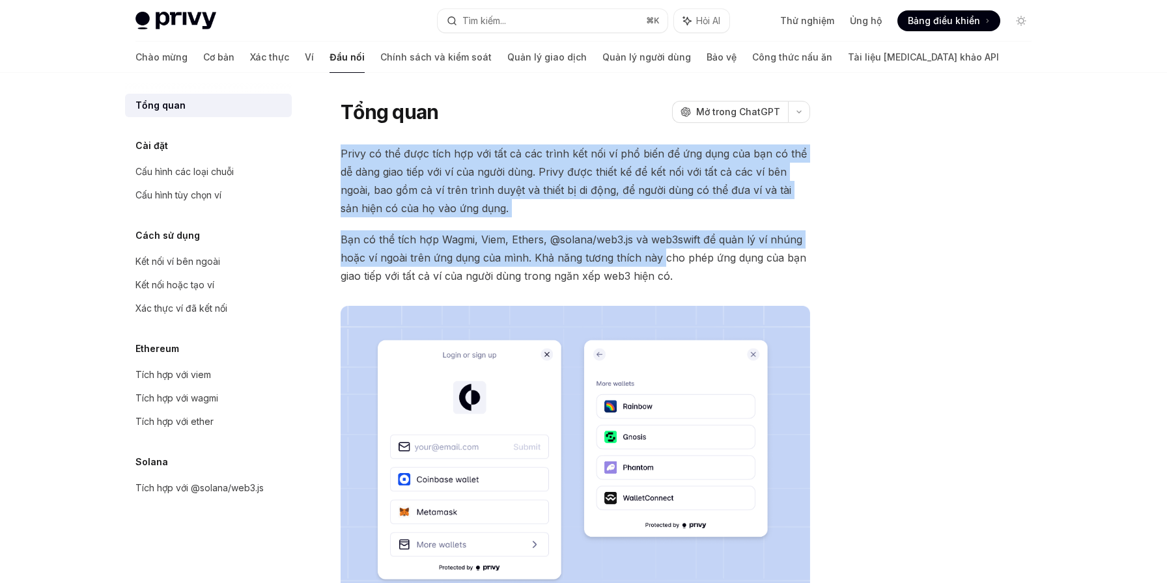
drag, startPoint x: 340, startPoint y: 152, endPoint x: 697, endPoint y: 306, distance: 388.4
click at [697, 306] on div "Privy có thể được tích hợp với tất cả các trình kết nối ví phổ biến để ứng dụng…" at bounding box center [574, 393] width 469 height 497
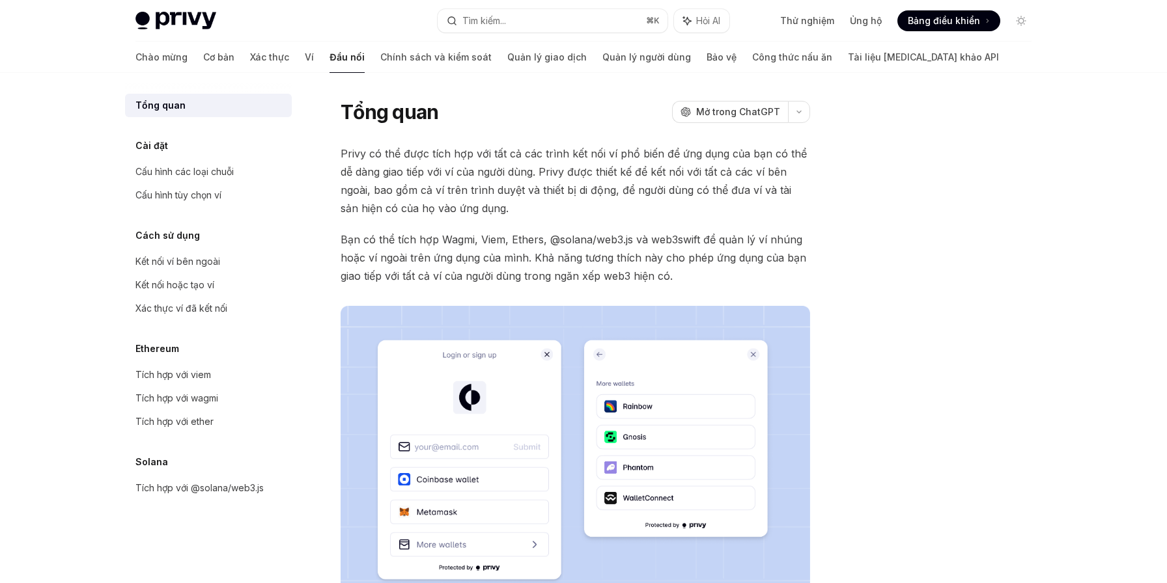
click at [691, 265] on span "Bạn có thể tích hợp Wagmi, Viem, Ethers, @solana/web3.js và web3swift để quản l…" at bounding box center [574, 257] width 469 height 55
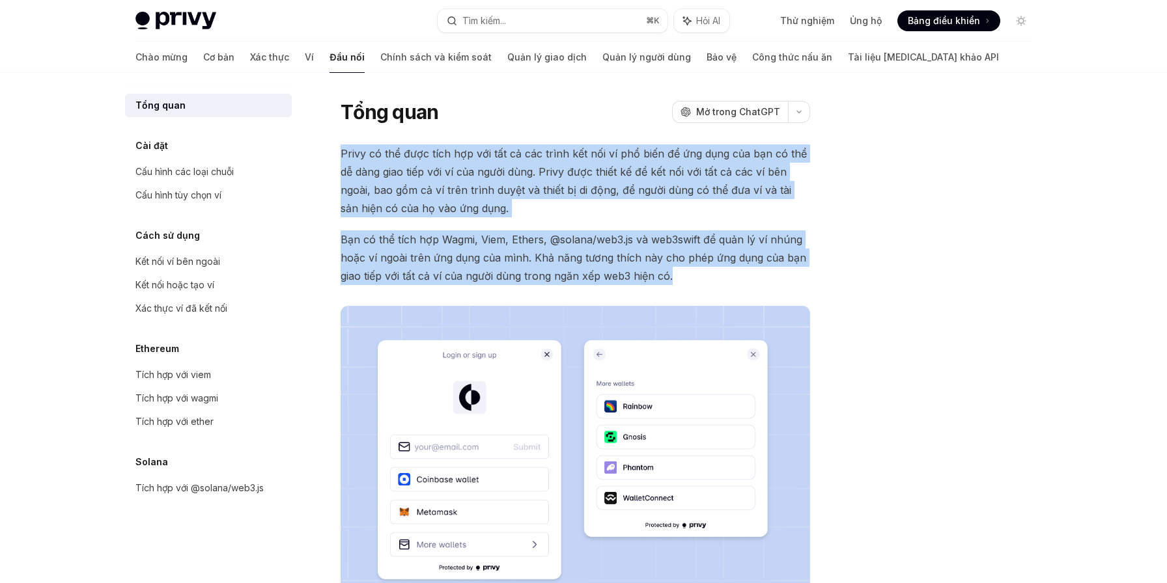
drag, startPoint x: 679, startPoint y: 279, endPoint x: 406, endPoint y: 139, distance: 307.2
click at [406, 139] on div "Tổng quan OpenAI Mở trong ChatGPT OpenAI Mở trong ChatGPT Privy có thể được tíc…" at bounding box center [453, 467] width 719 height 736
click at [486, 214] on font "Privy có thể được tích hợp với tất cả các trình kết nối ví phổ biến để ứng dụng…" at bounding box center [573, 181] width 466 height 68
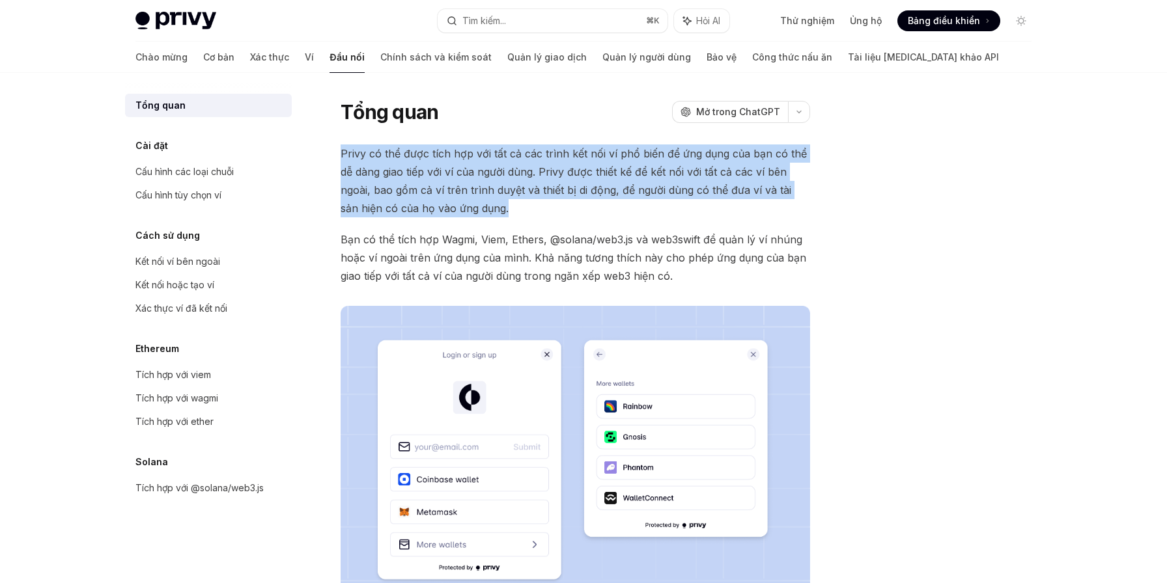
drag, startPoint x: 342, startPoint y: 152, endPoint x: 520, endPoint y: 206, distance: 185.6
click at [520, 206] on span "Privy có thể được tích hợp với tất cả các trình kết nối ví phổ biến để ứng dụng…" at bounding box center [574, 181] width 469 height 73
click at [506, 182] on span "Privy có thể được tích hợp với tất cả các trình kết nối ví phổ biến để ứng dụng…" at bounding box center [574, 181] width 469 height 73
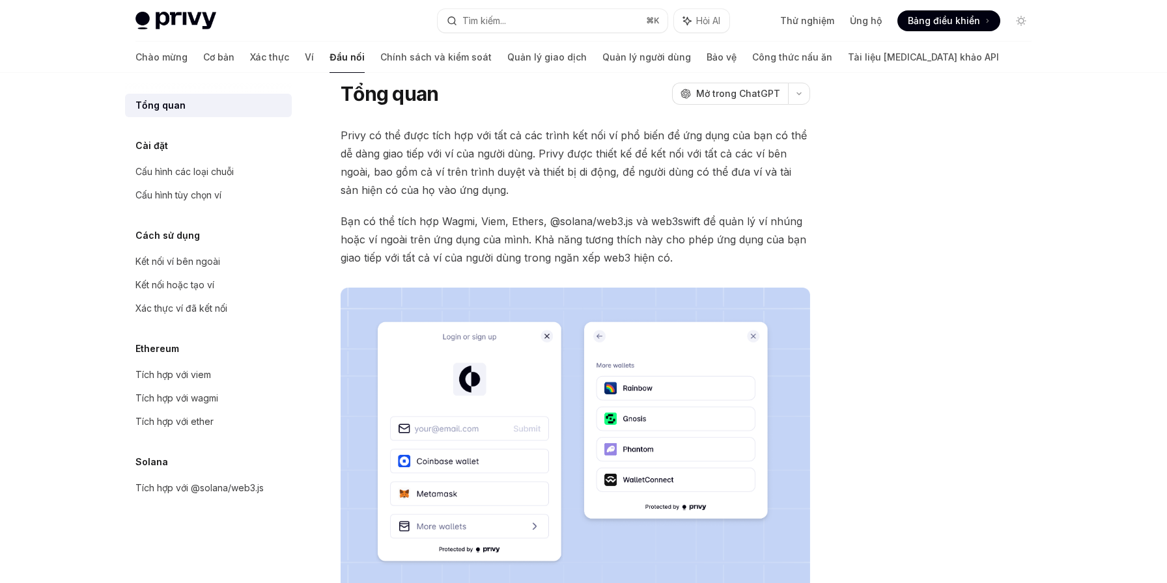
scroll to position [7, 0]
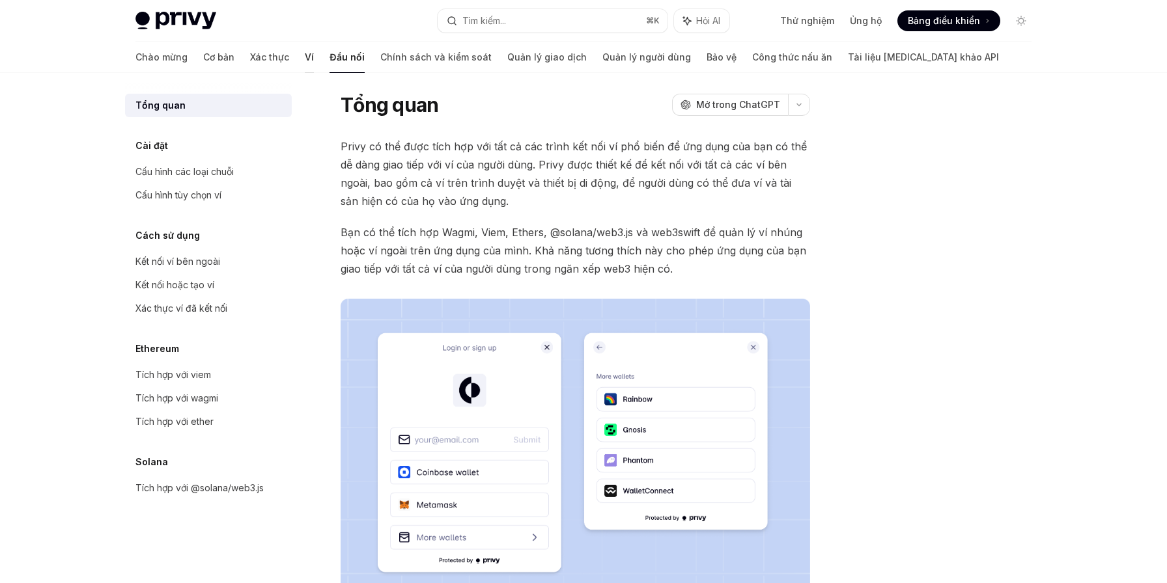
click at [305, 59] on font "Ví" at bounding box center [309, 56] width 9 height 11
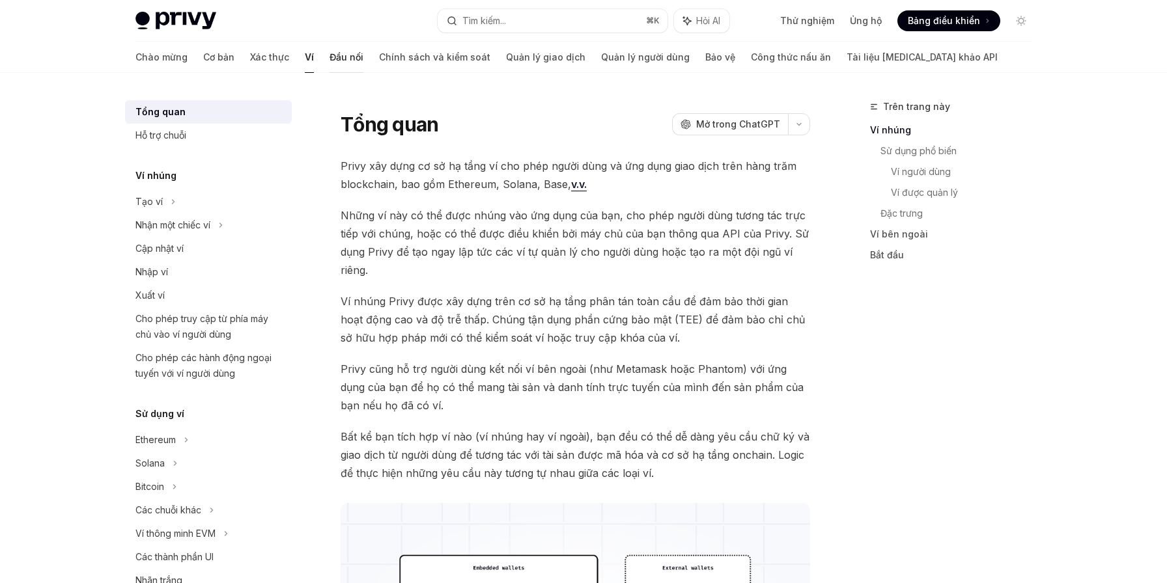
click at [379, 62] on font "Chính sách và kiểm soát" at bounding box center [434, 56] width 111 height 11
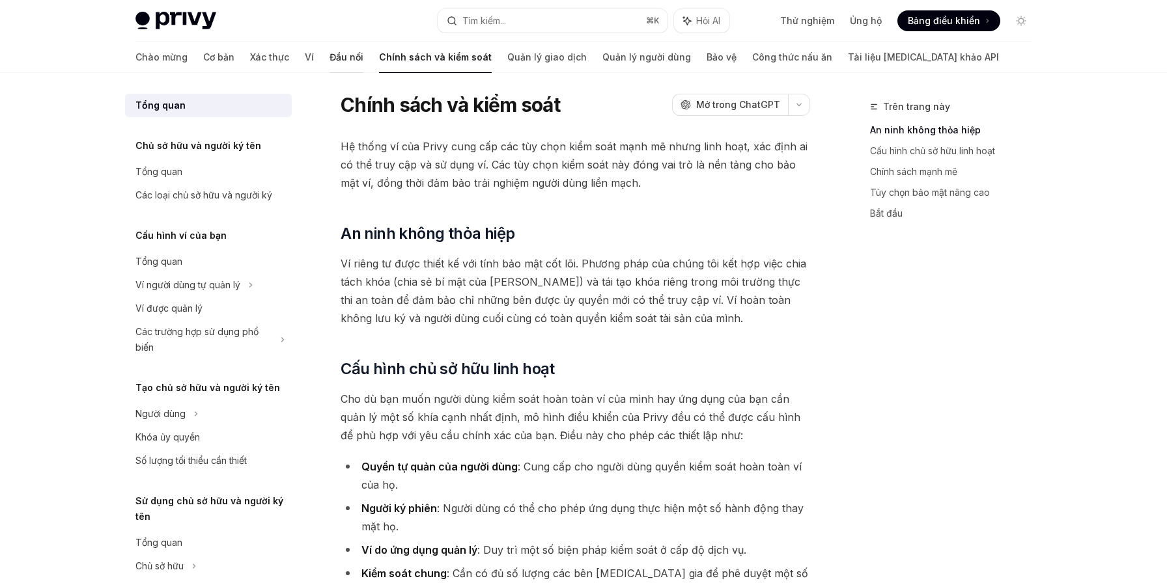
click at [329, 58] on font "Đầu nối" at bounding box center [346, 56] width 34 height 11
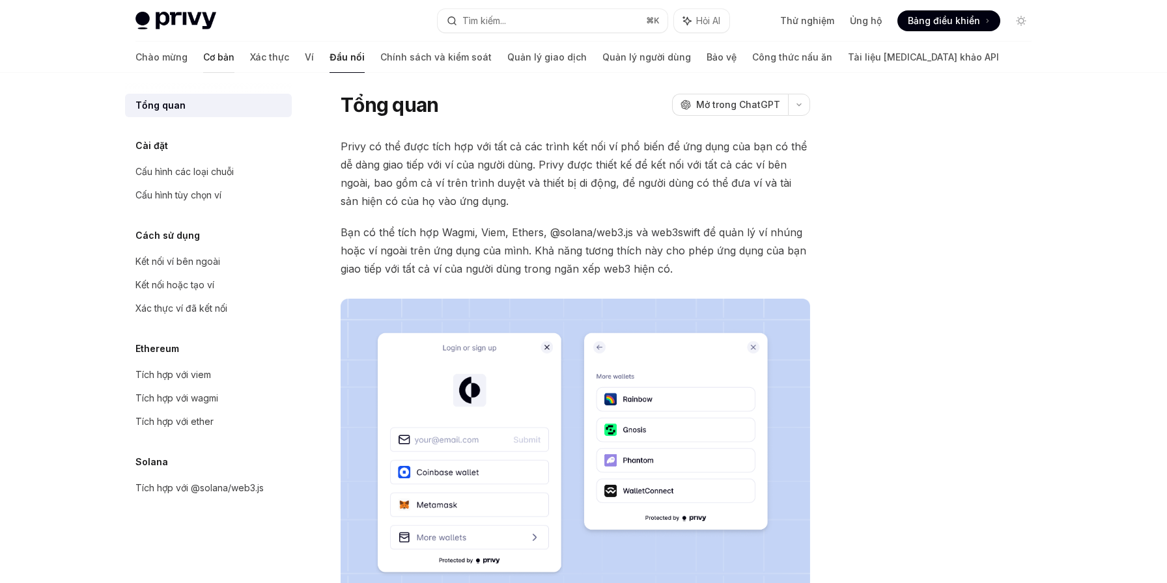
click at [203, 58] on font "Cơ bản" at bounding box center [218, 56] width 31 height 11
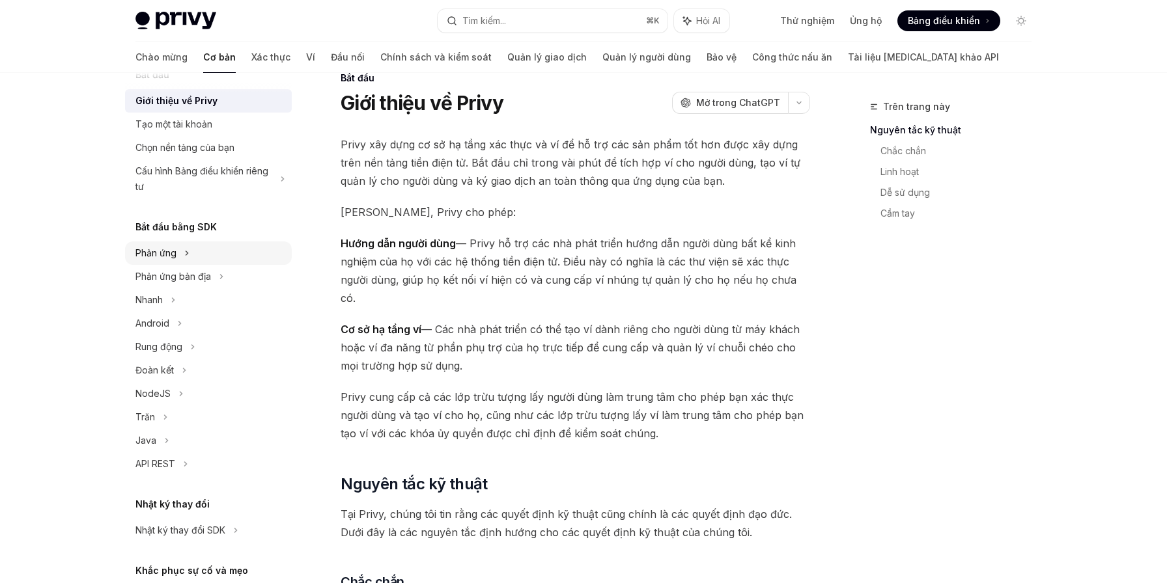
scroll to position [32, 0]
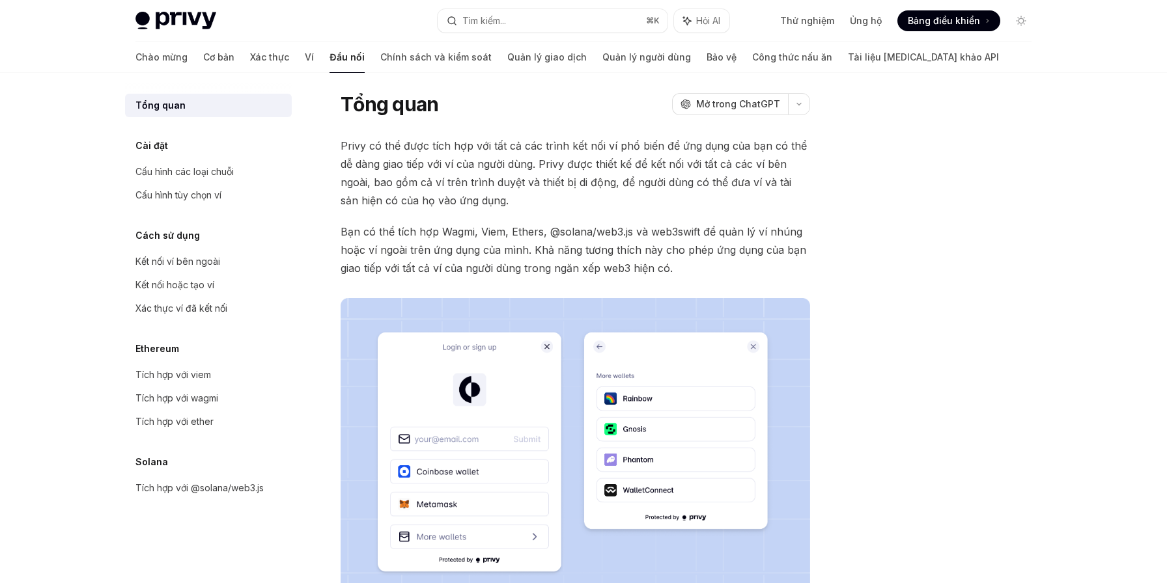
type textarea "*"
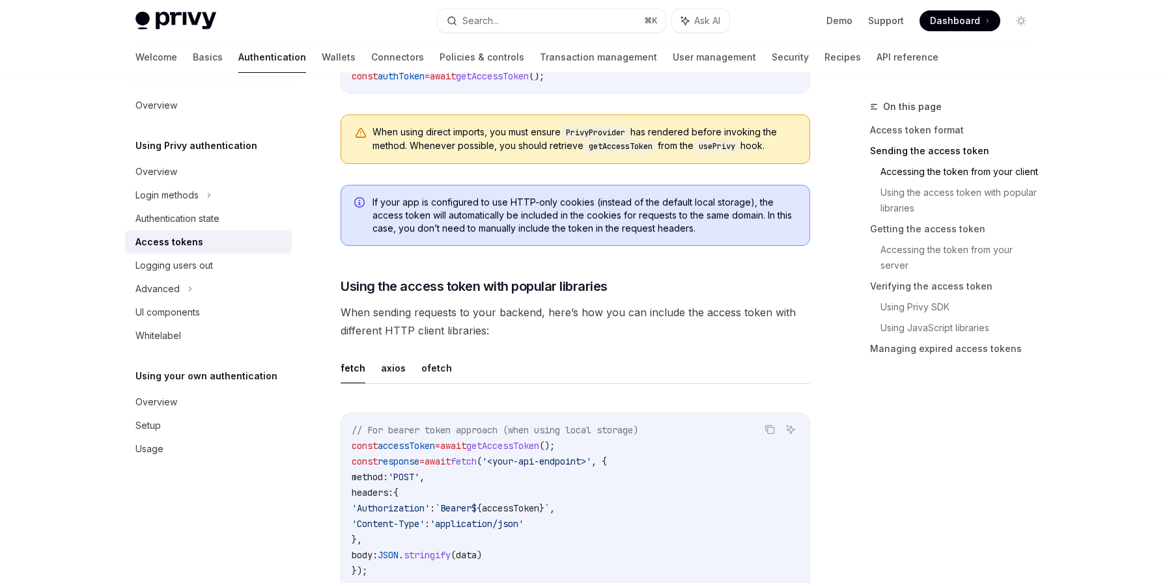
scroll to position [913, 0]
drag, startPoint x: 512, startPoint y: 201, endPoint x: 536, endPoint y: 202, distance: 23.5
click at [536, 202] on span "If your app is configured to use HTTP-only cookies (instead of the default loca…" at bounding box center [584, 216] width 424 height 39
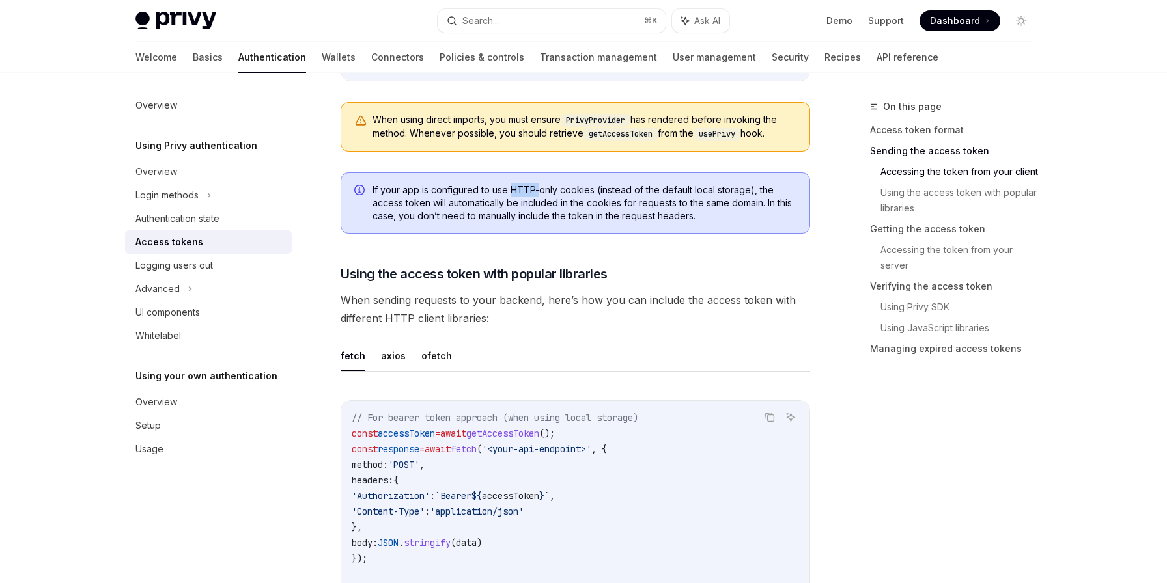
scroll to position [928, 0]
click at [620, 206] on span "If your app is configured to use HTTP-only cookies (instead of the default loca…" at bounding box center [584, 201] width 424 height 39
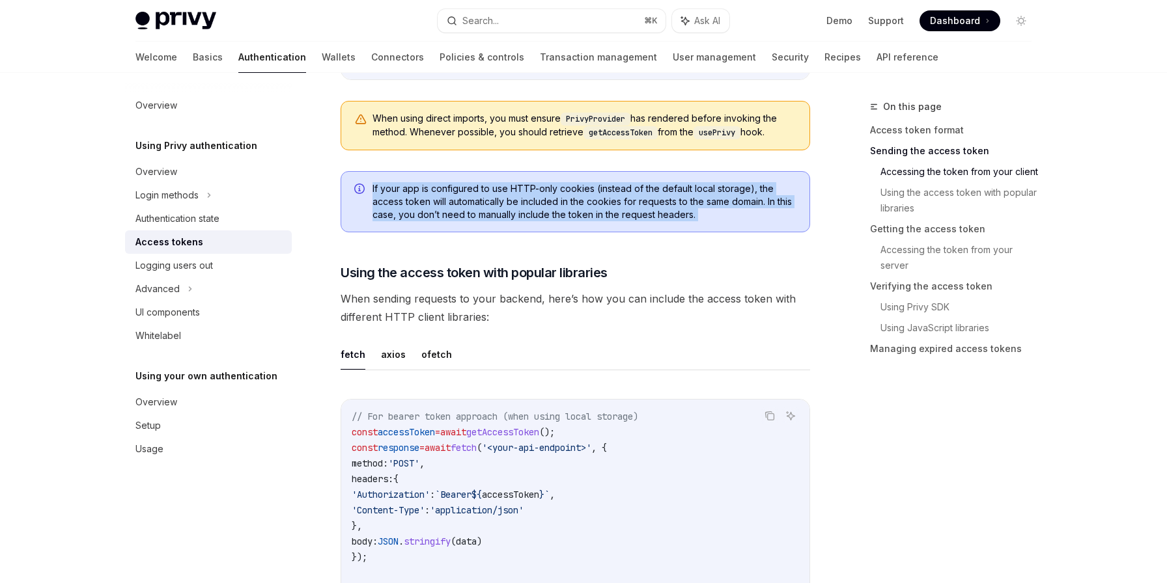
click at [620, 206] on span "If your app is configured to use HTTP-only cookies (instead of the default loca…" at bounding box center [584, 201] width 424 height 39
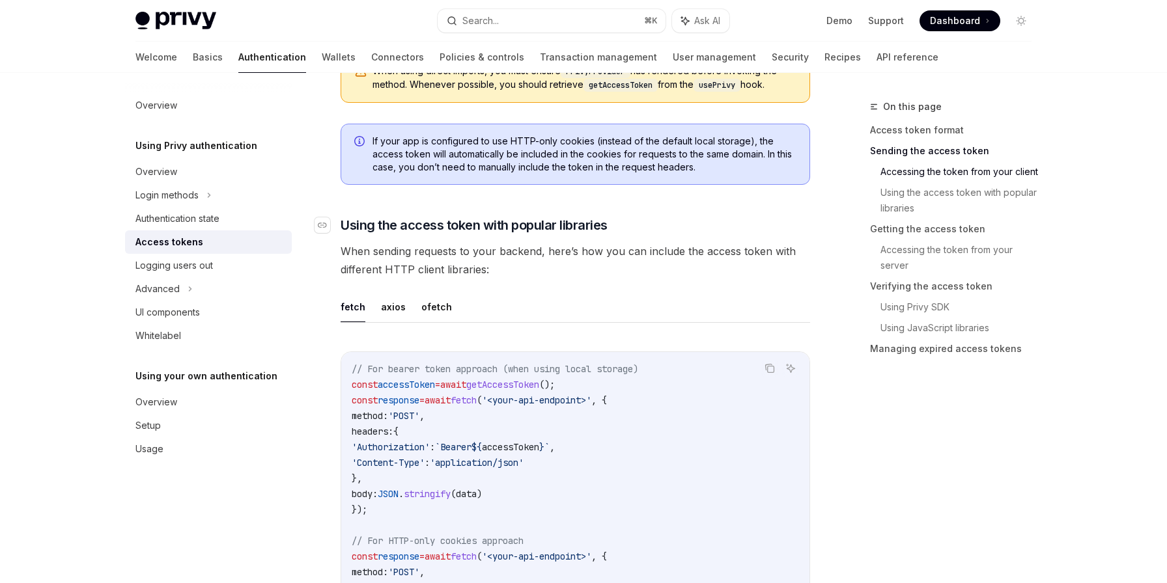
scroll to position [977, 0]
click at [710, 218] on h3 "​ Using the access token with popular libraries" at bounding box center [574, 224] width 469 height 18
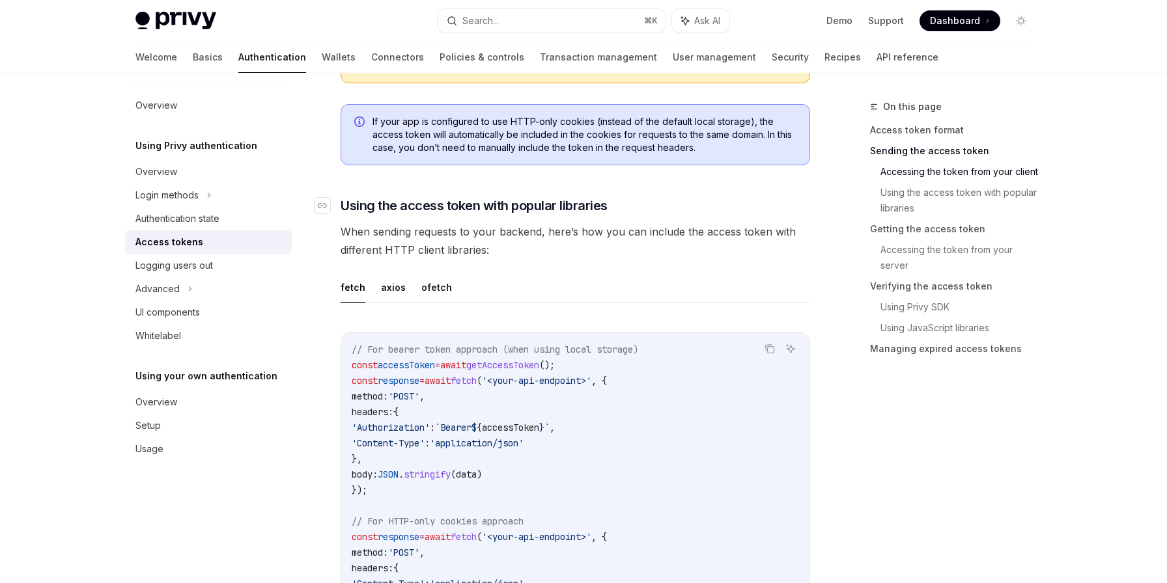
scroll to position [997, 0]
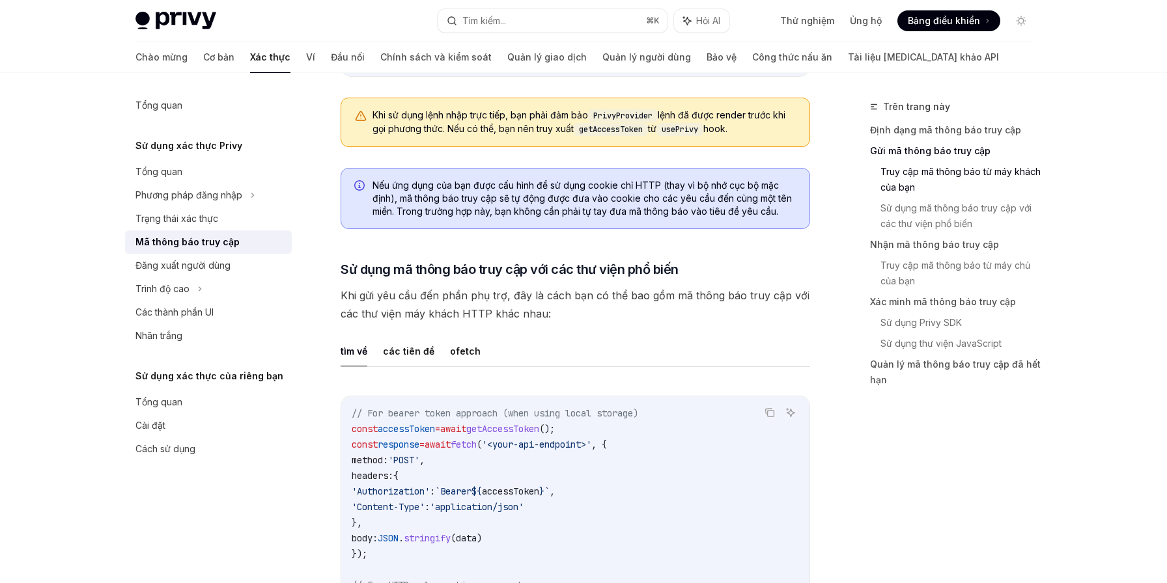
type textarea "*"
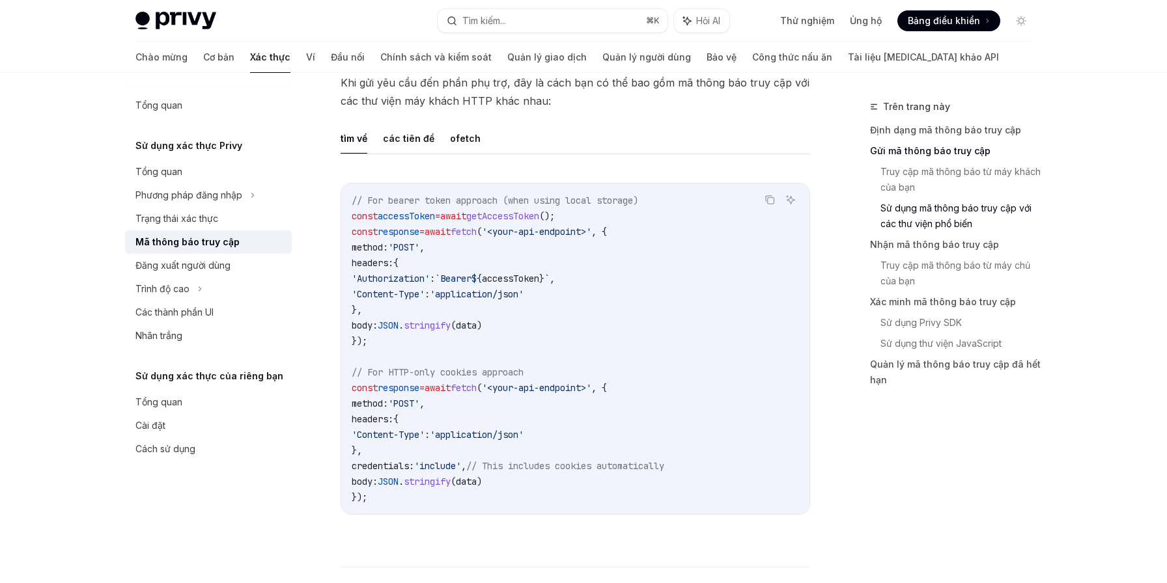
scroll to position [1206, 0]
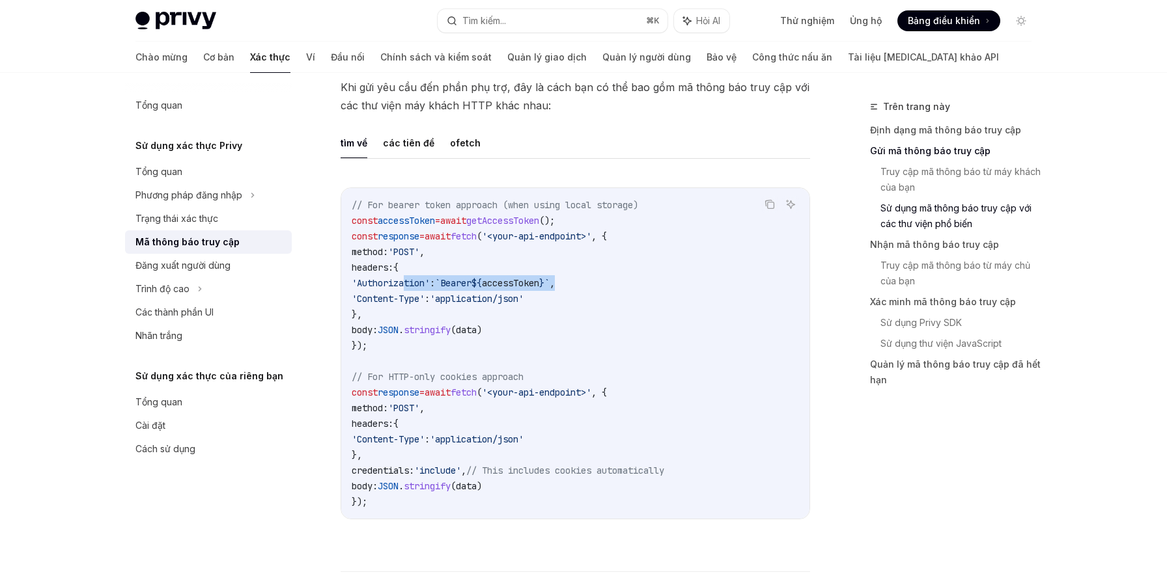
drag, startPoint x: 408, startPoint y: 284, endPoint x: 606, endPoint y: 285, distance: 197.9
click at [606, 285] on code "// For bearer token approach (when using local storage) const accessToken = awa…" at bounding box center [575, 353] width 447 height 312
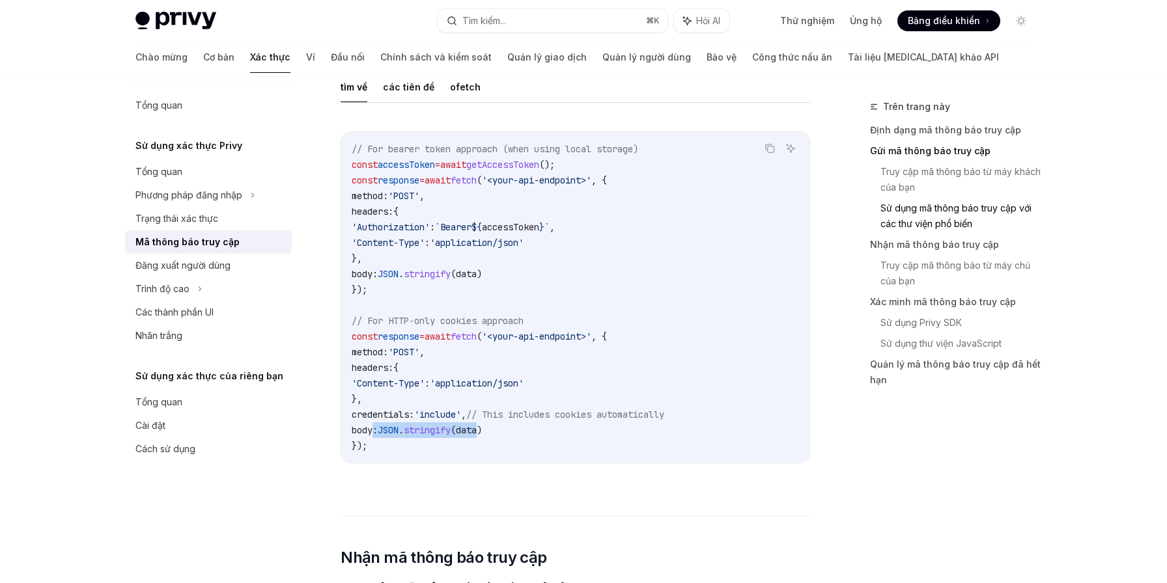
drag, startPoint x: 373, startPoint y: 431, endPoint x: 497, endPoint y: 424, distance: 124.5
click at [482, 424] on span "body: JSON . stringify ( data )" at bounding box center [417, 430] width 130 height 12
drag, startPoint x: 409, startPoint y: 227, endPoint x: 612, endPoint y: 226, distance: 203.1
click at [612, 226] on code "// For bearer token approach (when using local storage) const accessToken = awa…" at bounding box center [575, 297] width 447 height 312
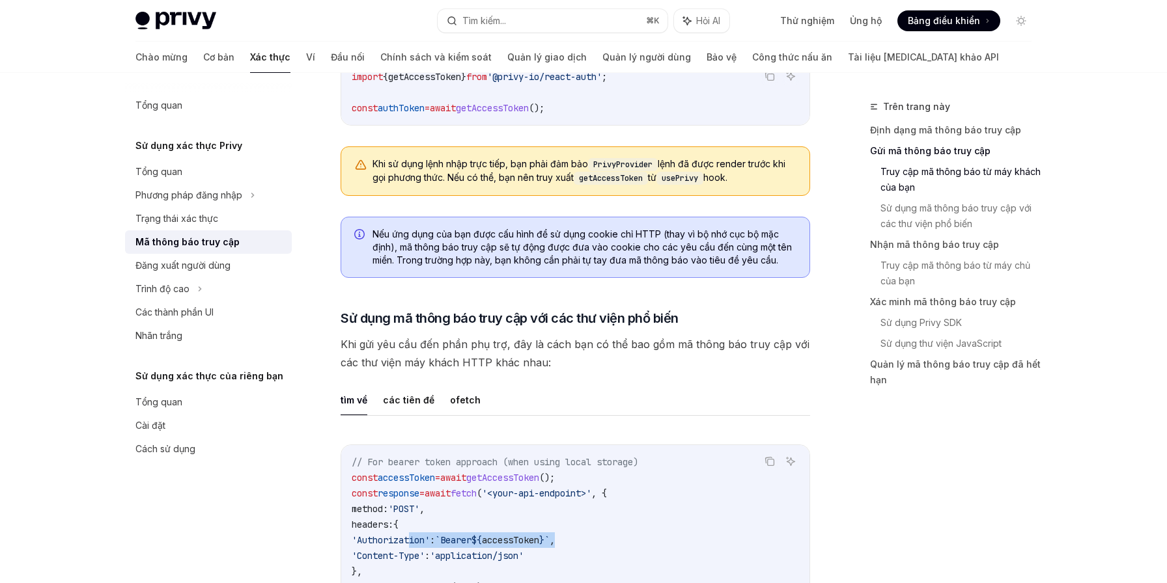
scroll to position [945, 0]
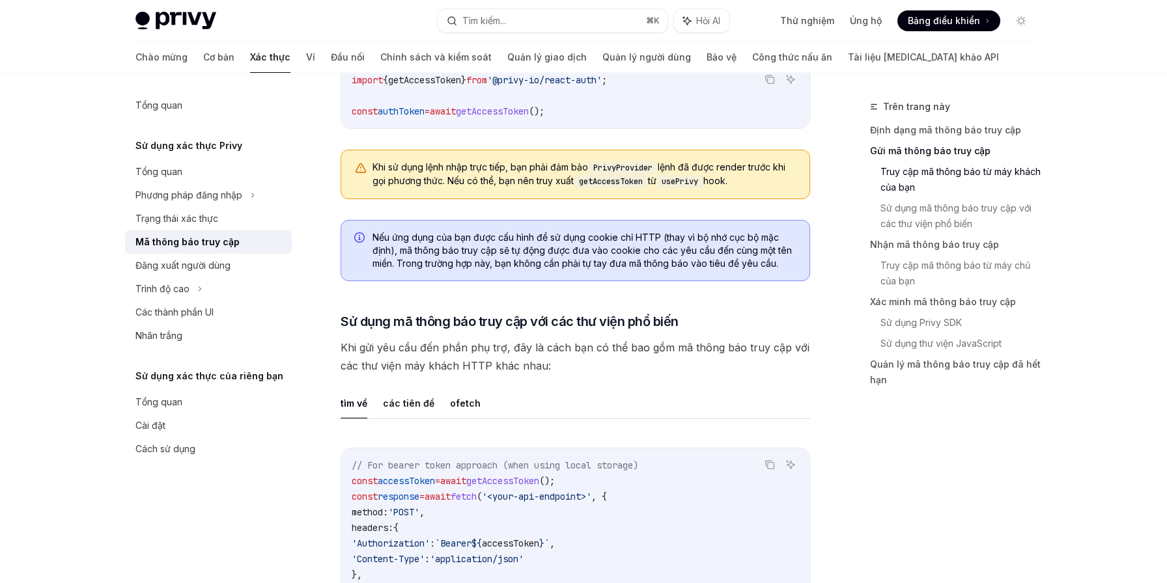
click at [663, 235] on font "Nếu ứng dụng của bạn được cấu hình để sử dụng cookie chỉ HTTP (thay vì bộ nhớ c…" at bounding box center [581, 250] width 419 height 37
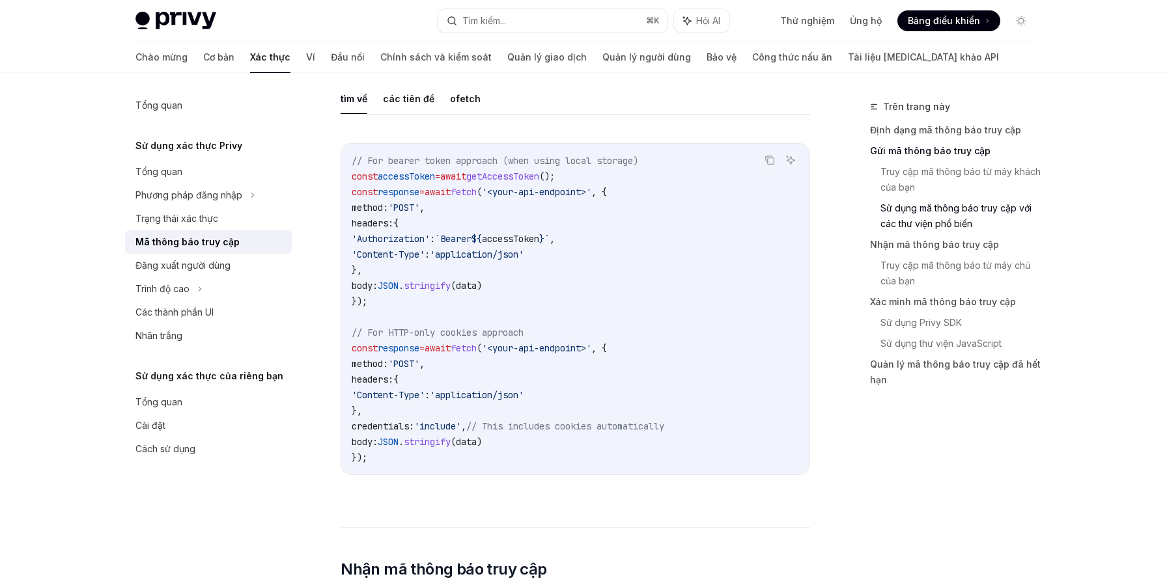
scroll to position [1258, 0]
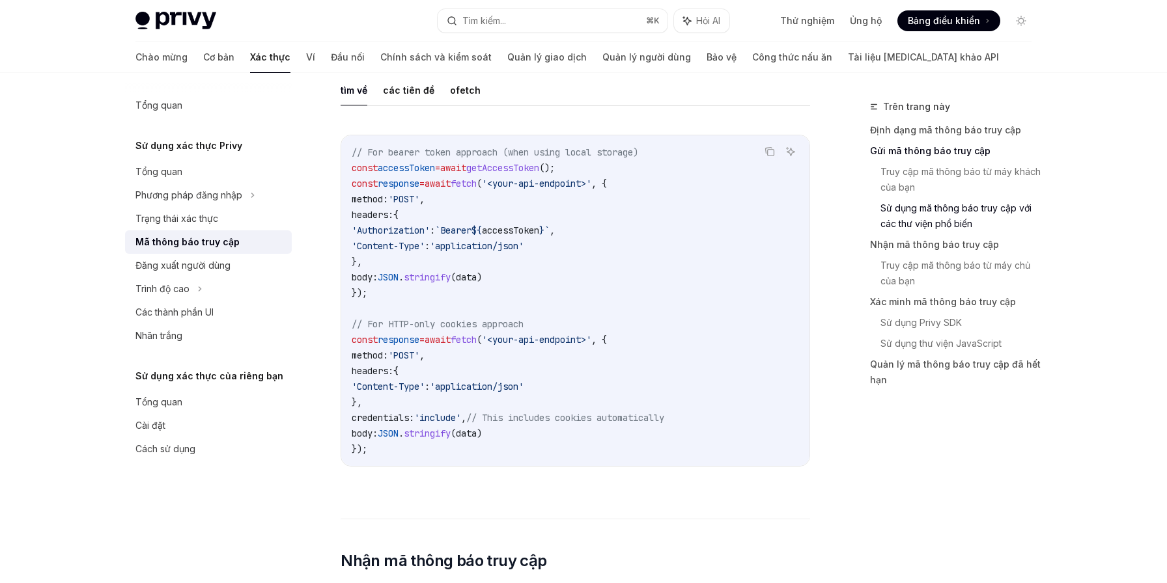
drag, startPoint x: 363, startPoint y: 419, endPoint x: 485, endPoint y: 415, distance: 122.4
click at [485, 415] on span "credentials: 'include' , // This includes cookies automatically" at bounding box center [508, 418] width 312 height 12
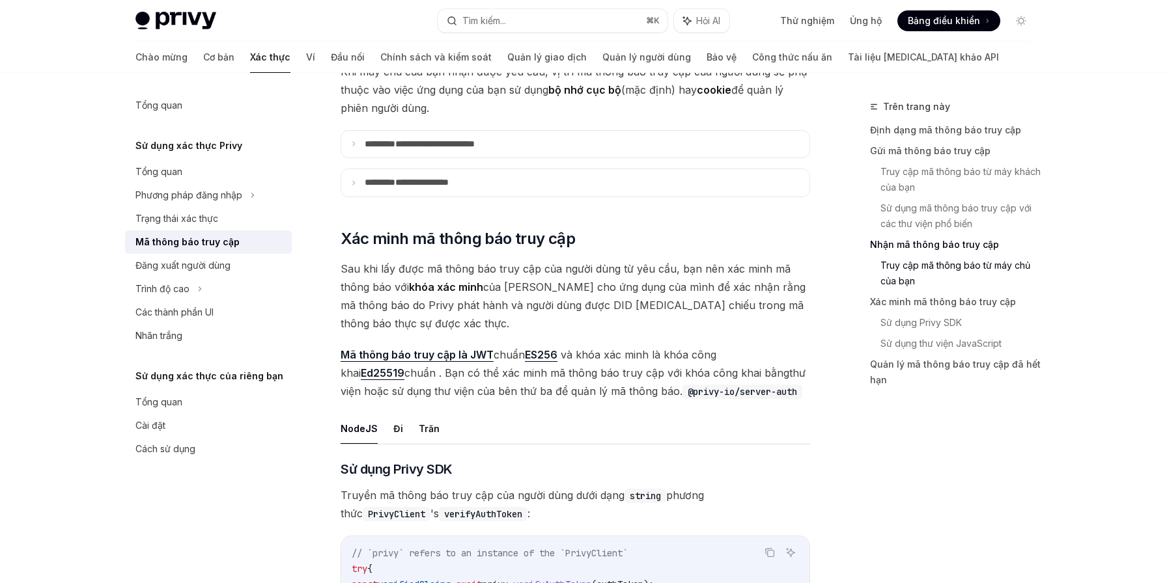
scroll to position [1806, 0]
click at [473, 146] on font "**********" at bounding box center [434, 141] width 79 height 9
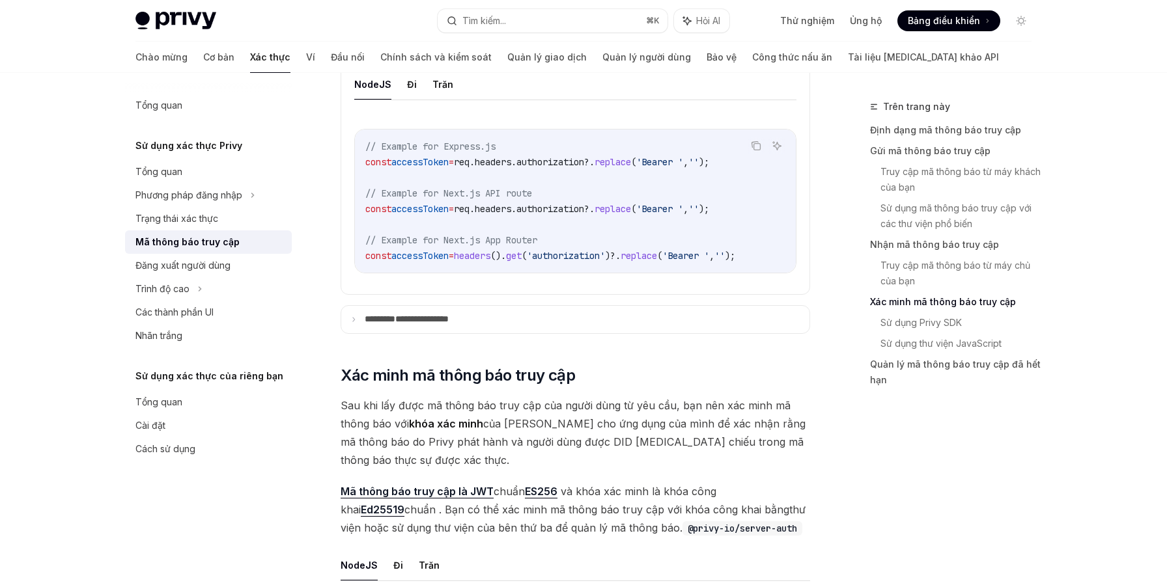
scroll to position [1949, 0]
click at [709, 255] on span "'Bearer '" at bounding box center [685, 255] width 47 height 12
click at [432, 323] on font "**********" at bounding box center [421, 318] width 53 height 9
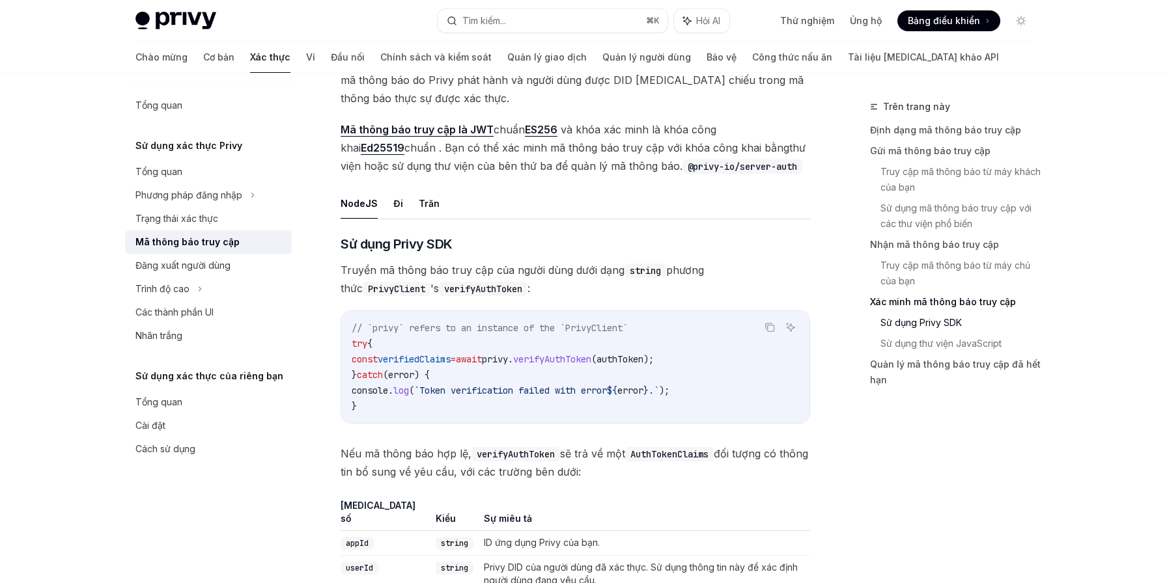
scroll to position [2614, 0]
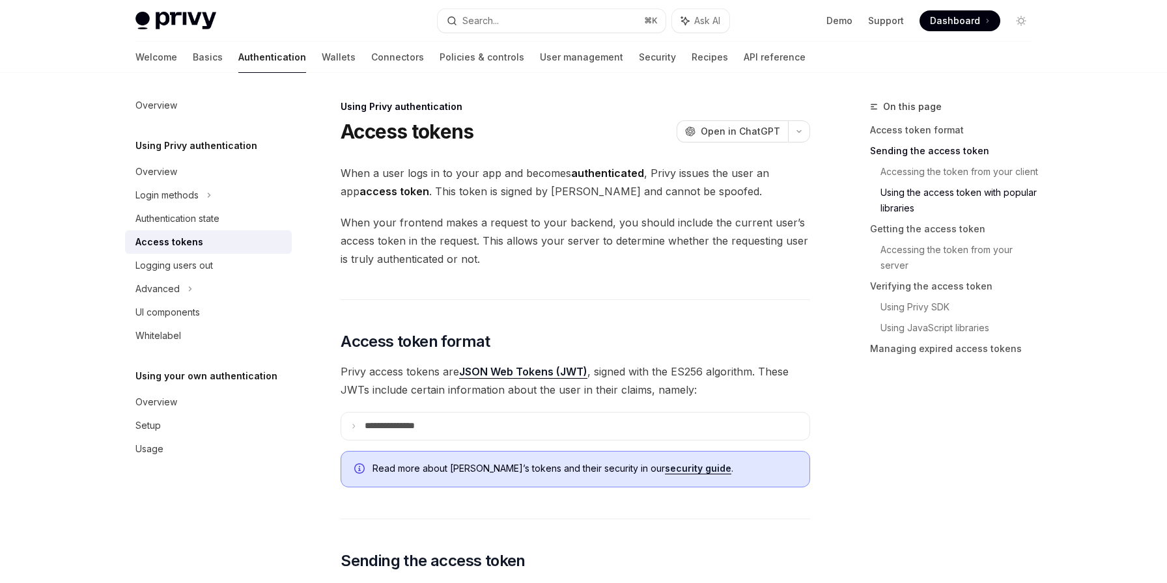
scroll to position [1131, 0]
